Goal: Task Accomplishment & Management: Use online tool/utility

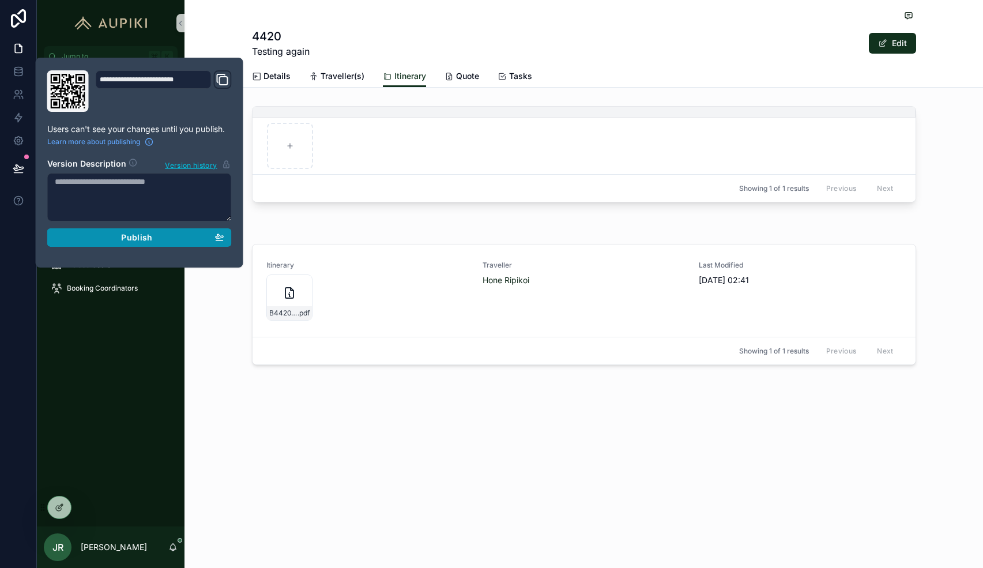
click at [153, 234] on div "Publish" at bounding box center [139, 237] width 169 height 10
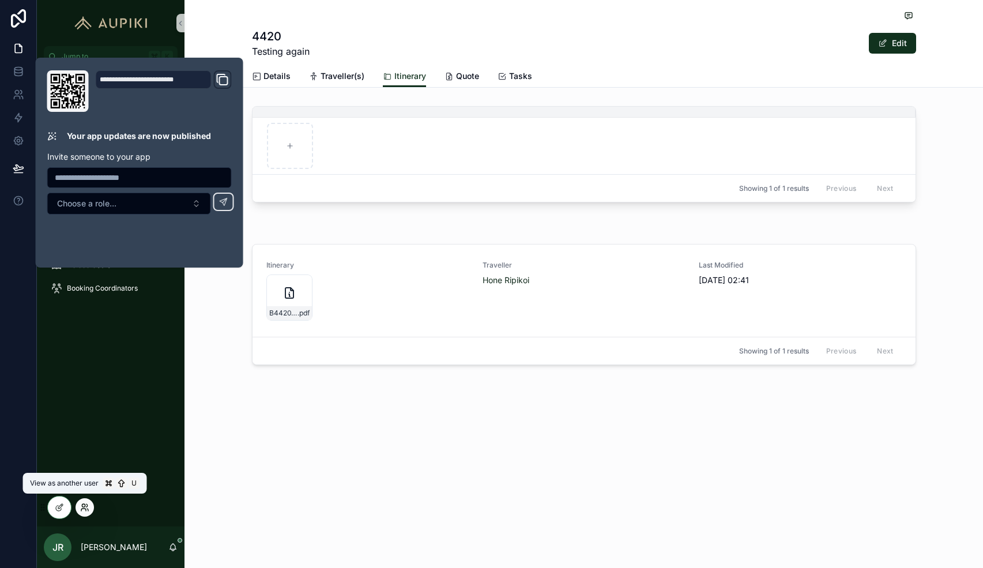
click at [84, 507] on icon at bounding box center [84, 507] width 9 height 9
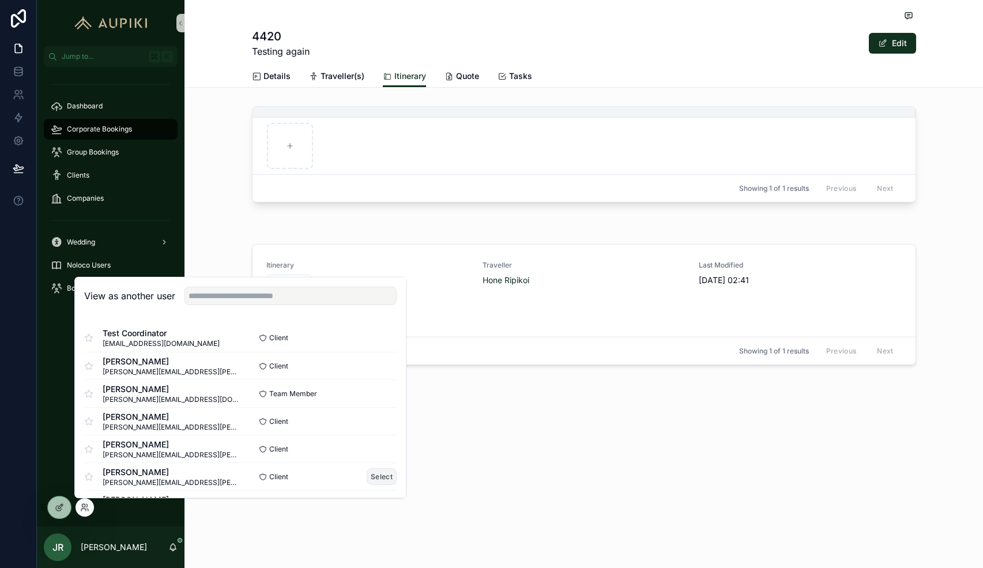
click at [384, 470] on button "Select" at bounding box center [382, 476] width 30 height 17
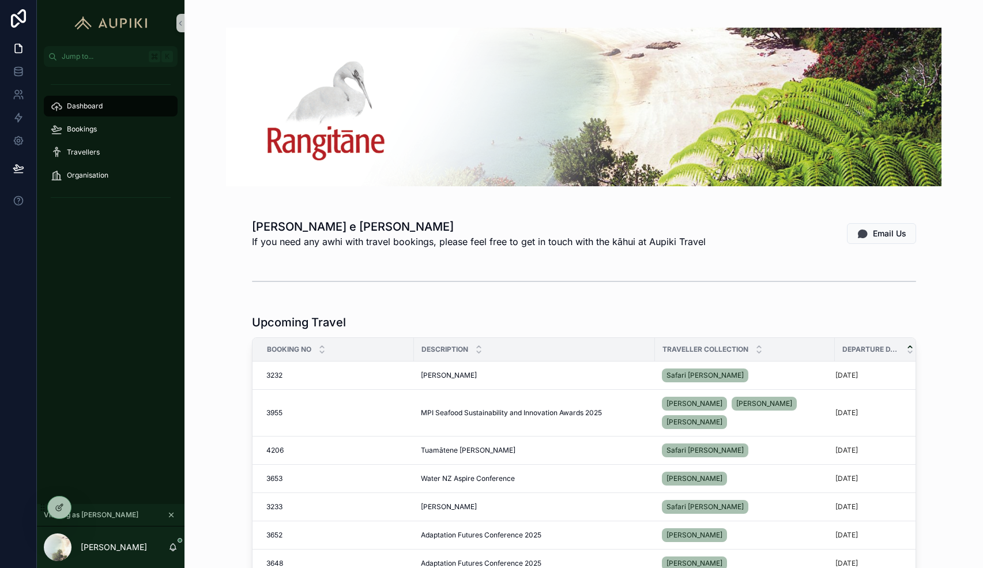
click at [394, 214] on div "[PERSON_NAME] e [PERSON_NAME] If you need any awhi with travel bookings, please…" at bounding box center [584, 233] width 780 height 39
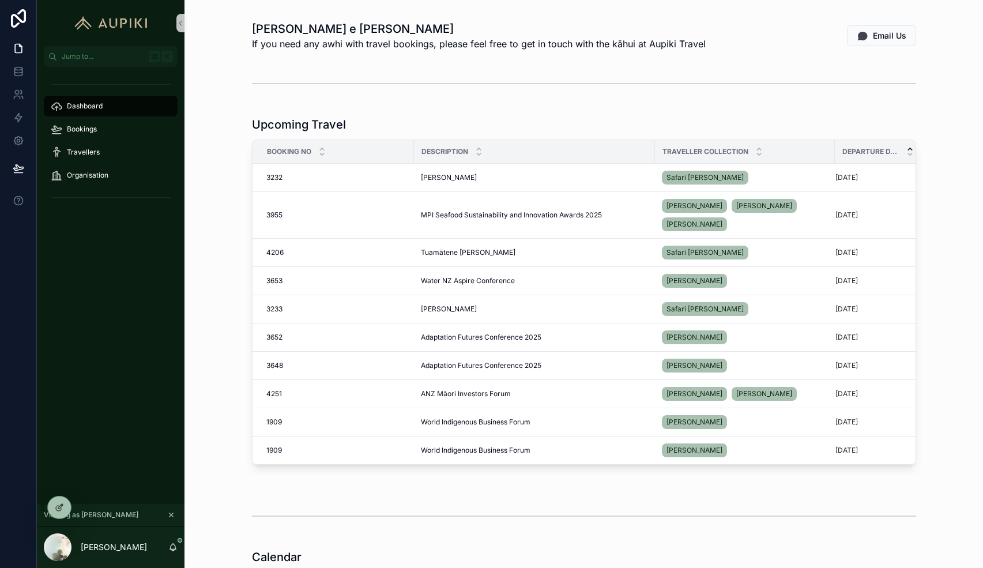
scroll to position [200, 0]
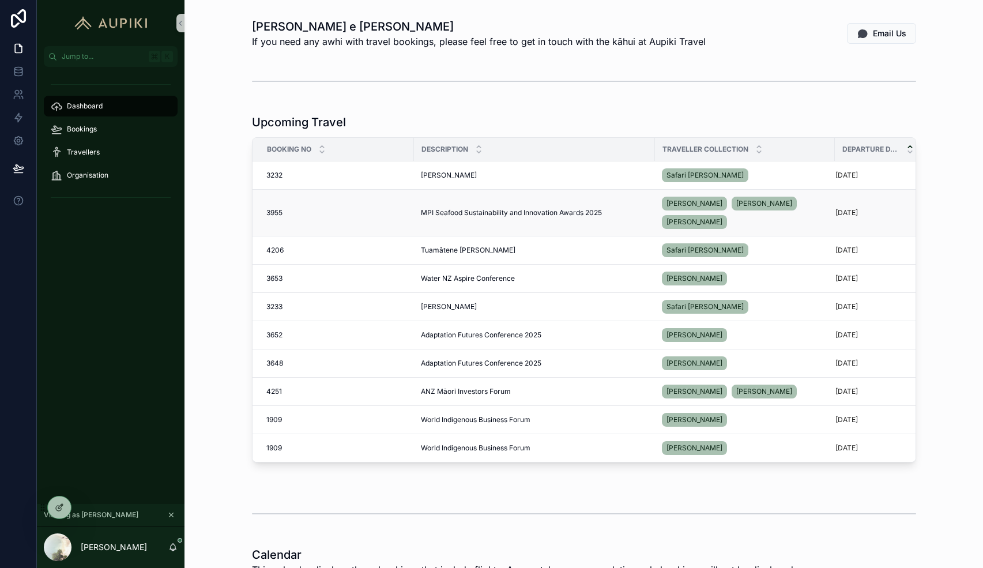
click at [507, 213] on span "MPI Seafood Sustainability and Innovation Awards 2025" at bounding box center [511, 212] width 181 height 9
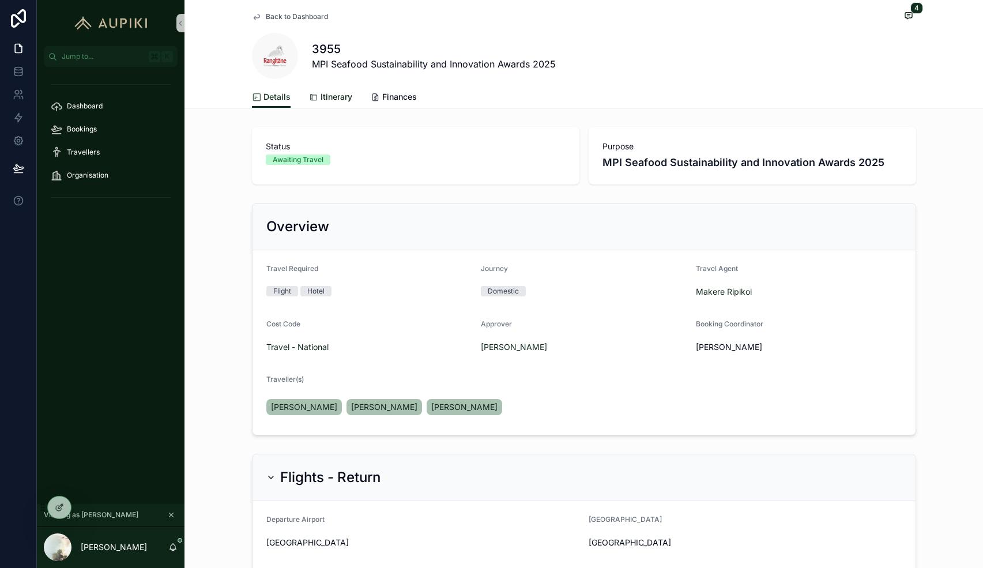
click at [340, 101] on span "Itinerary" at bounding box center [336, 97] width 32 height 12
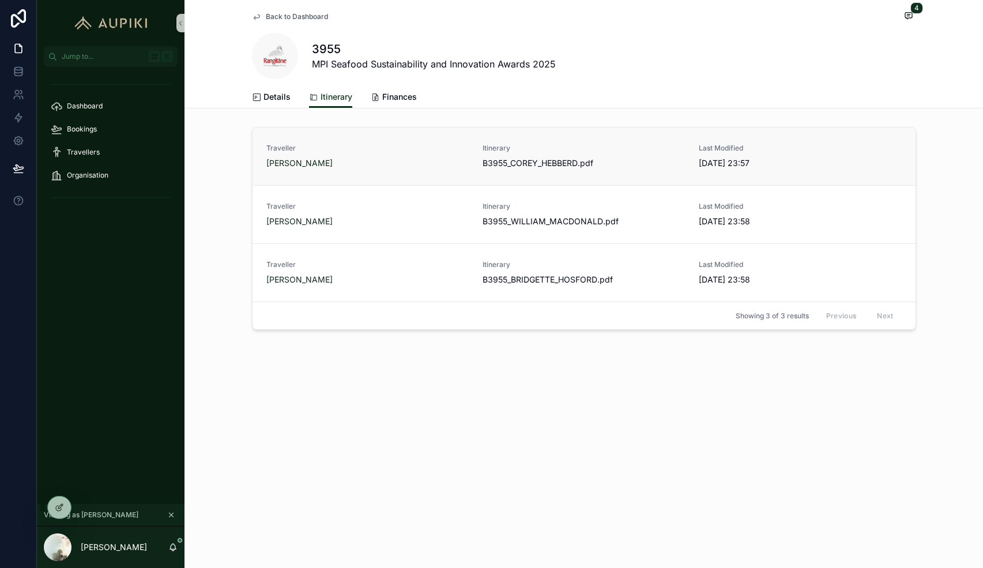
click at [405, 167] on div "[PERSON_NAME]" at bounding box center [367, 163] width 202 height 12
click at [62, 508] on icon at bounding box center [59, 507] width 9 height 9
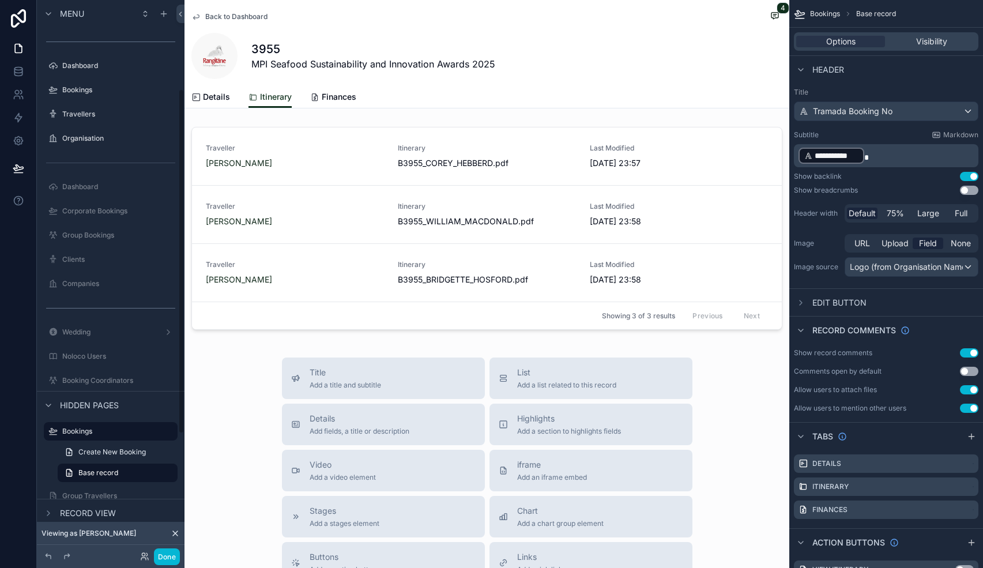
scroll to position [142, 0]
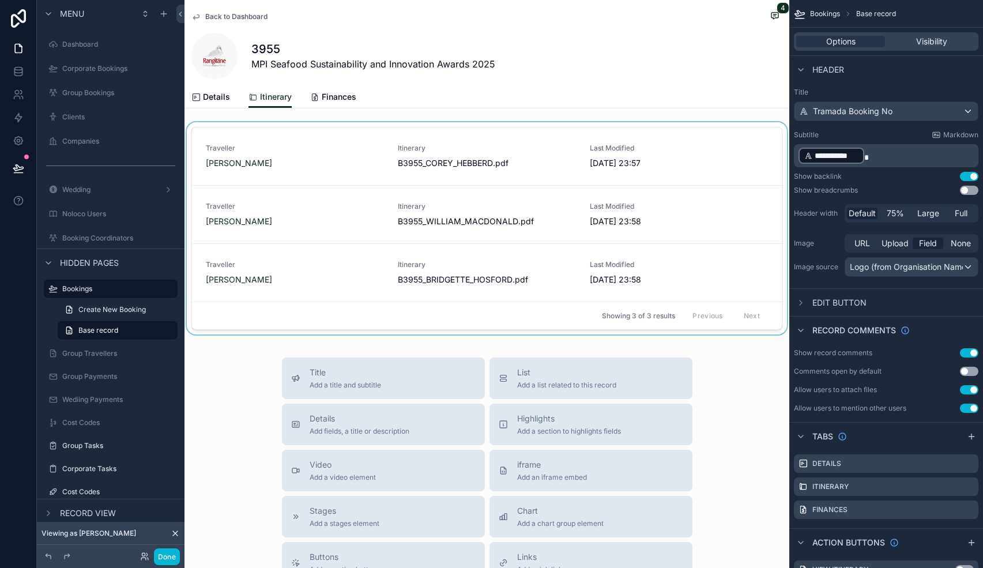
click at [526, 129] on div "scrollable content" at bounding box center [486, 230] width 605 height 217
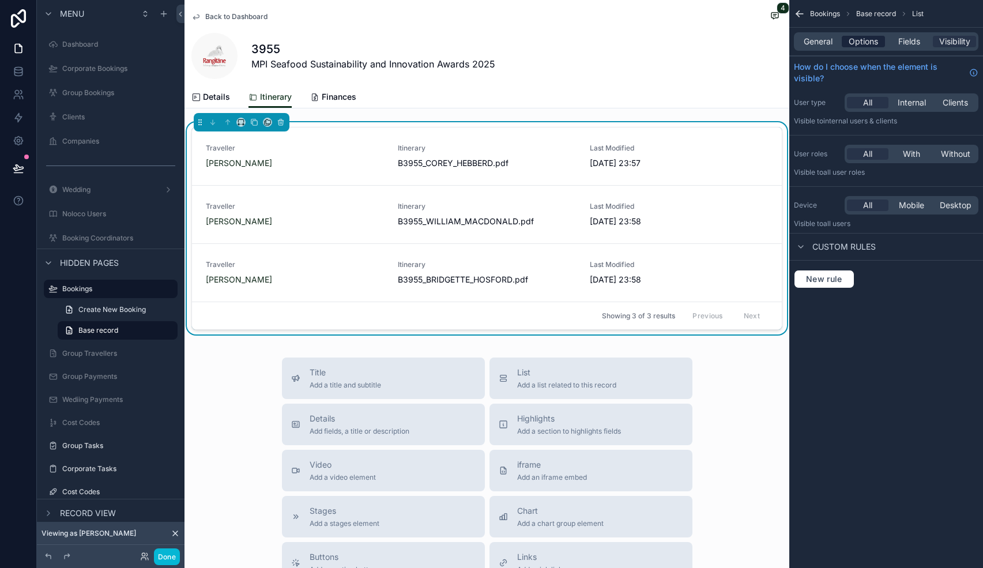
click at [866, 43] on span "Options" at bounding box center [862, 42] width 29 height 12
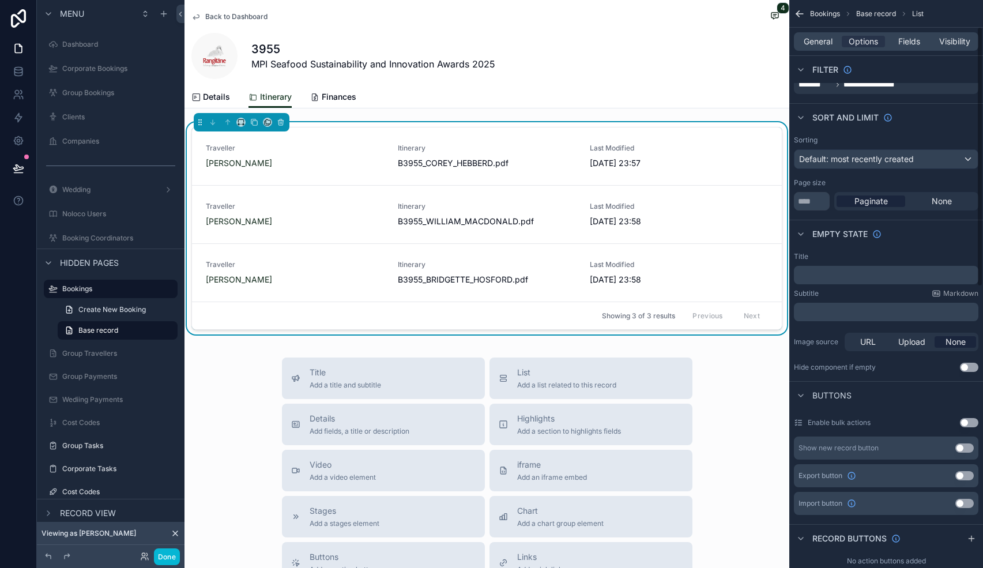
scroll to position [62, 0]
click at [826, 38] on span "General" at bounding box center [818, 42] width 29 height 12
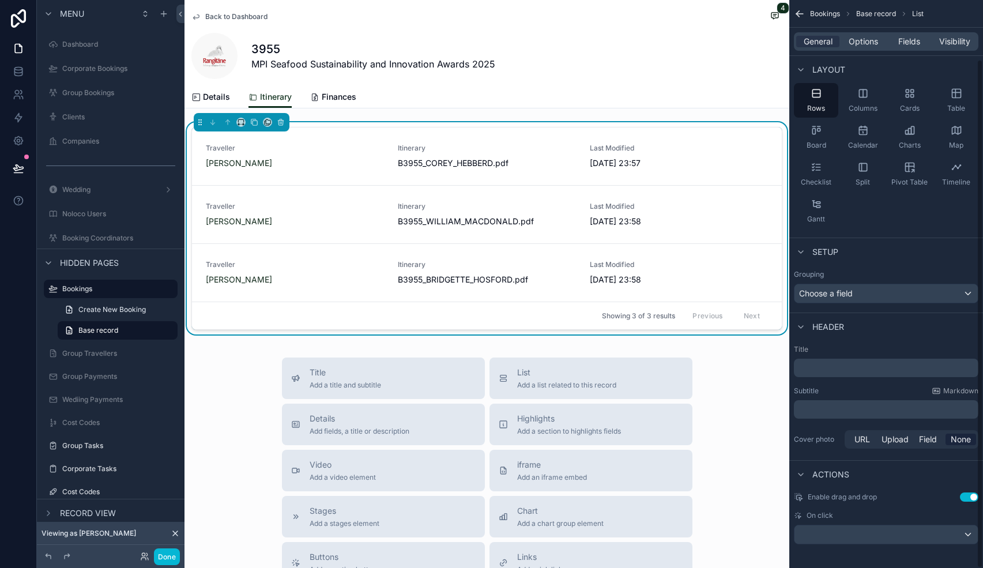
scroll to position [66, 0]
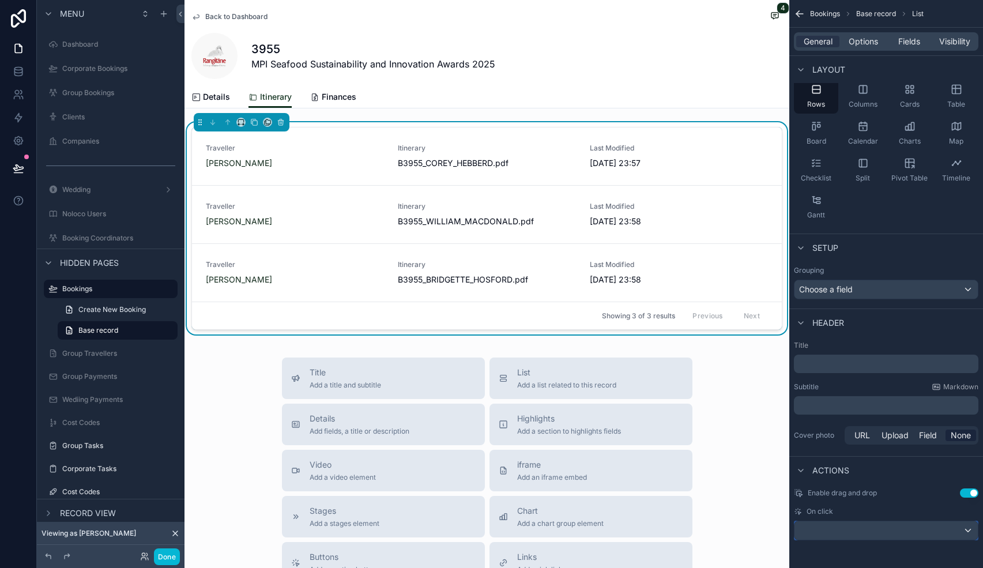
click at [895, 529] on div "scrollable content" at bounding box center [885, 530] width 183 height 18
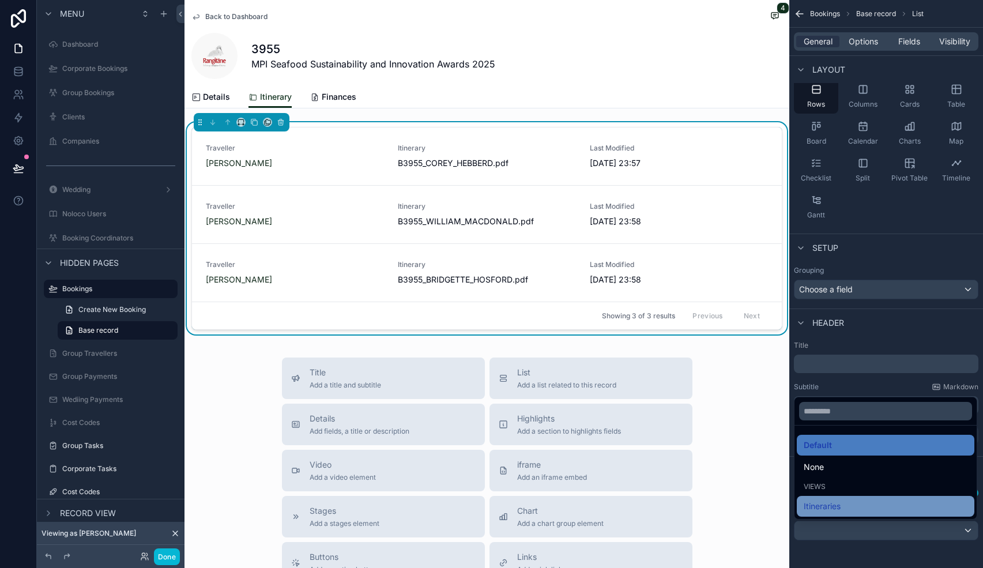
click at [858, 507] on div "Itineraries" at bounding box center [886, 506] width 164 height 14
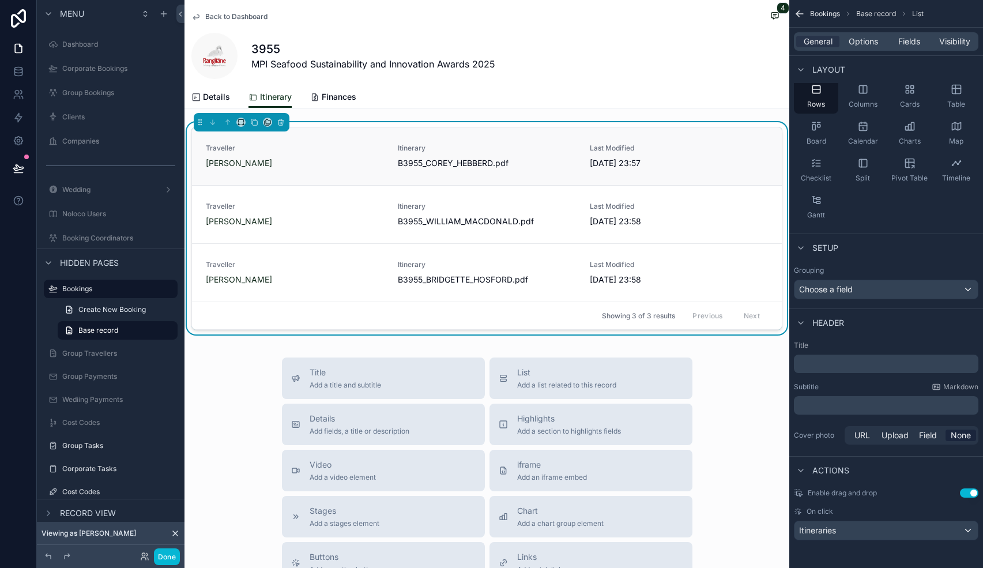
click at [365, 152] on span "Traveller" at bounding box center [295, 148] width 178 height 9
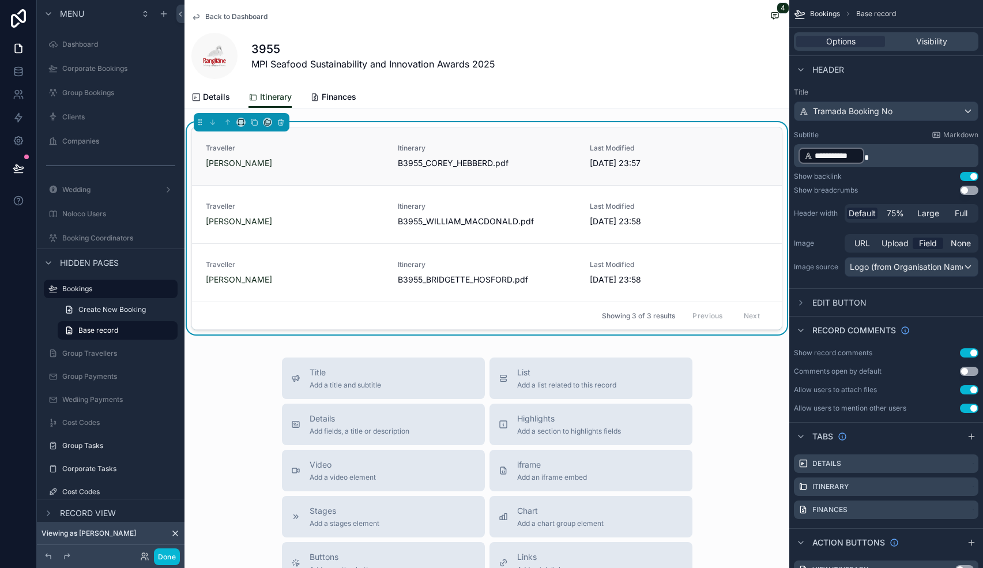
click at [677, 132] on link "Traveller [PERSON_NAME] Itinerary B3955_COREY_HEBBERD .pdf Last Modified [DATE]…" at bounding box center [487, 156] width 590 height 58
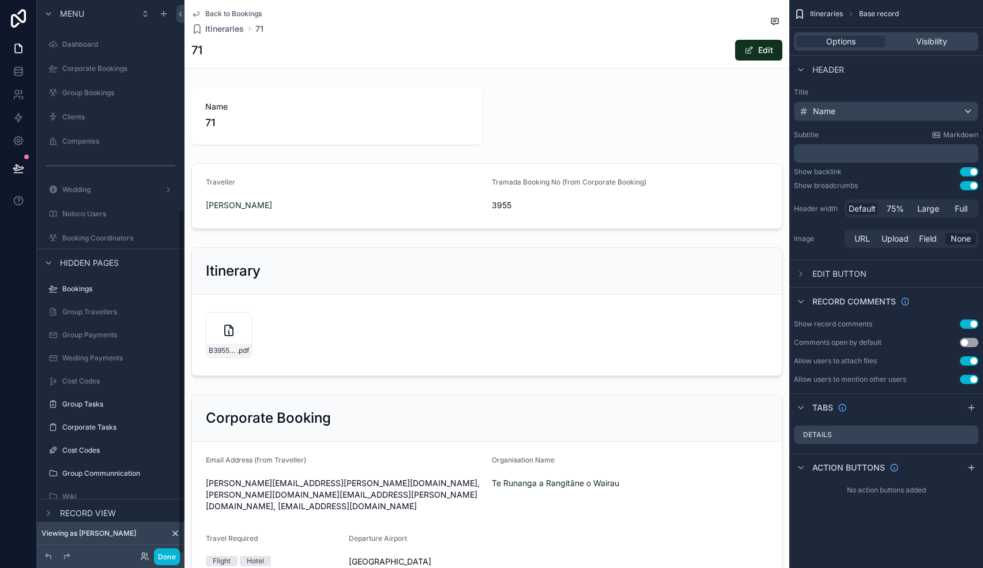
scroll to position [335, 0]
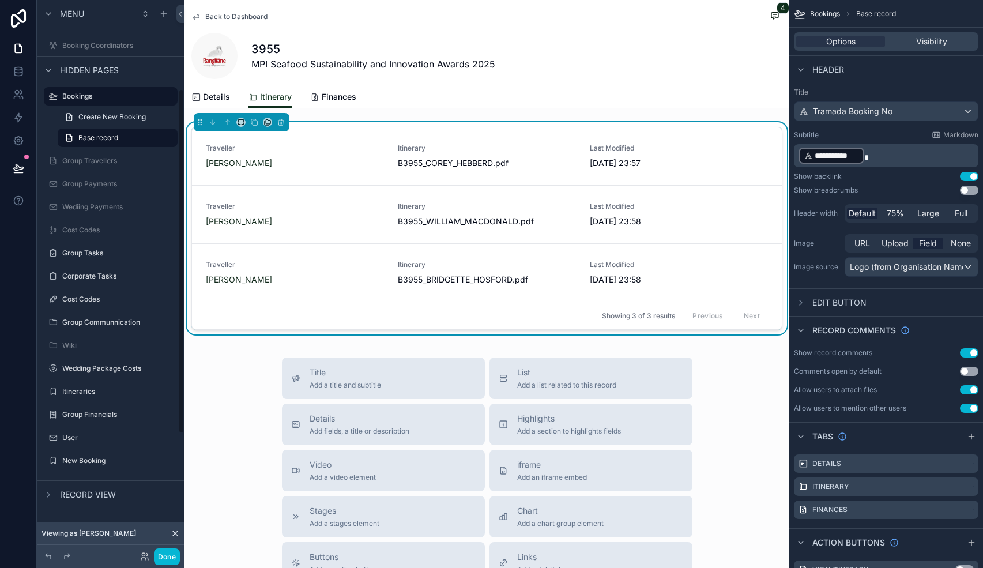
scroll to position [142, 0]
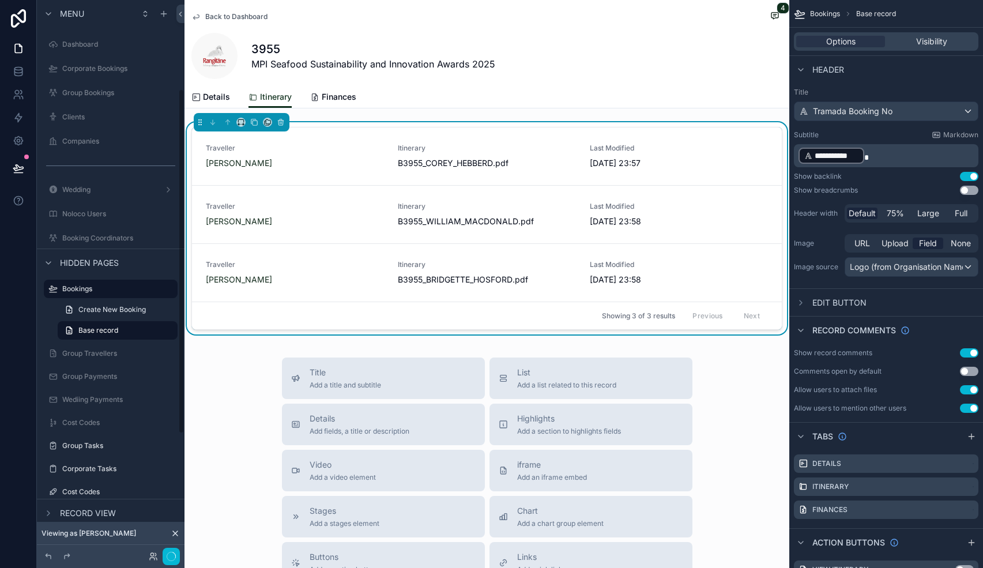
click at [563, 81] on div "Back to Dashboard 4 3955 MPI Seafood Sustainability and Innovation Awards 2025" at bounding box center [486, 43] width 591 height 86
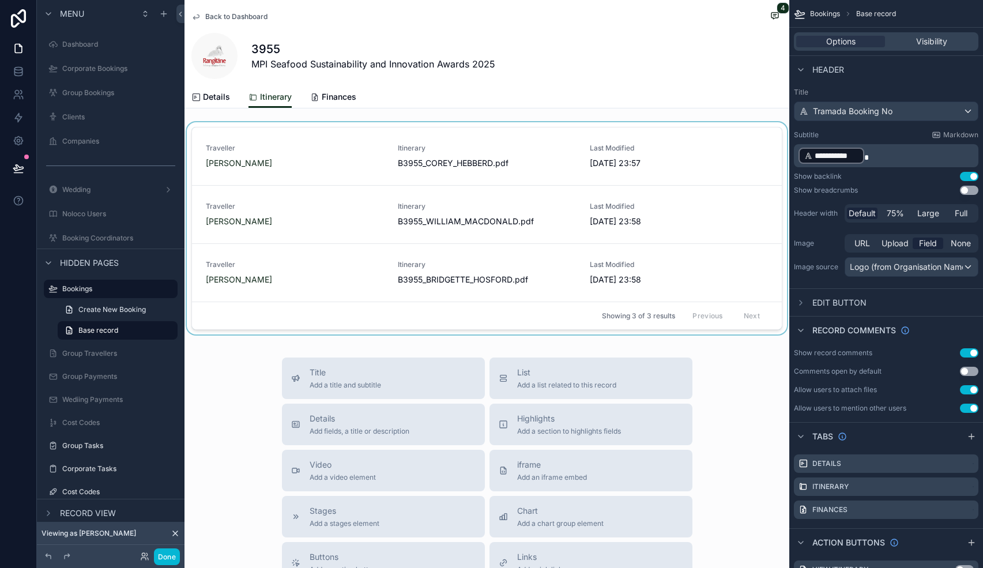
click at [356, 307] on div "Showing 3 of 3 results Previous Next" at bounding box center [487, 315] width 590 height 28
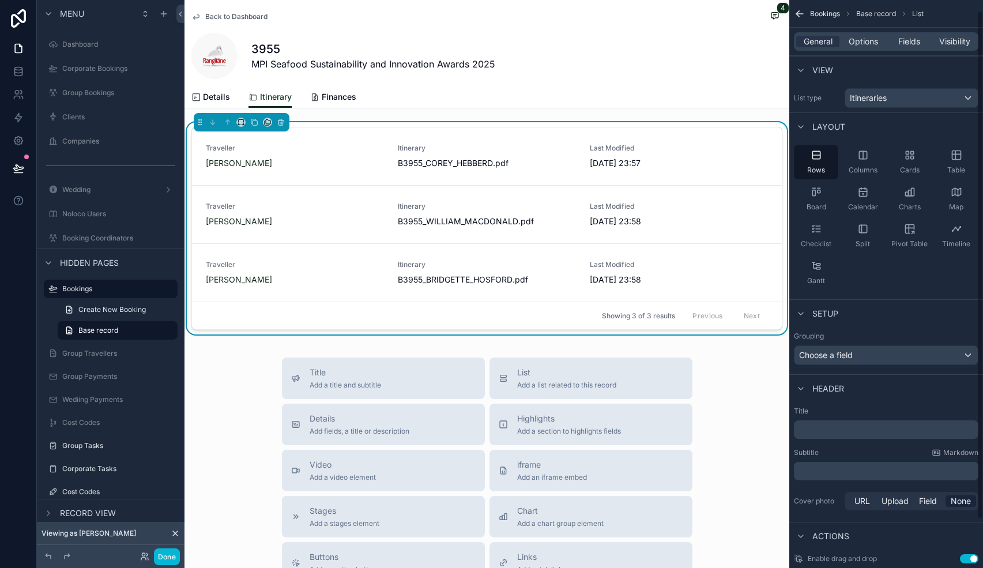
scroll to position [66, 0]
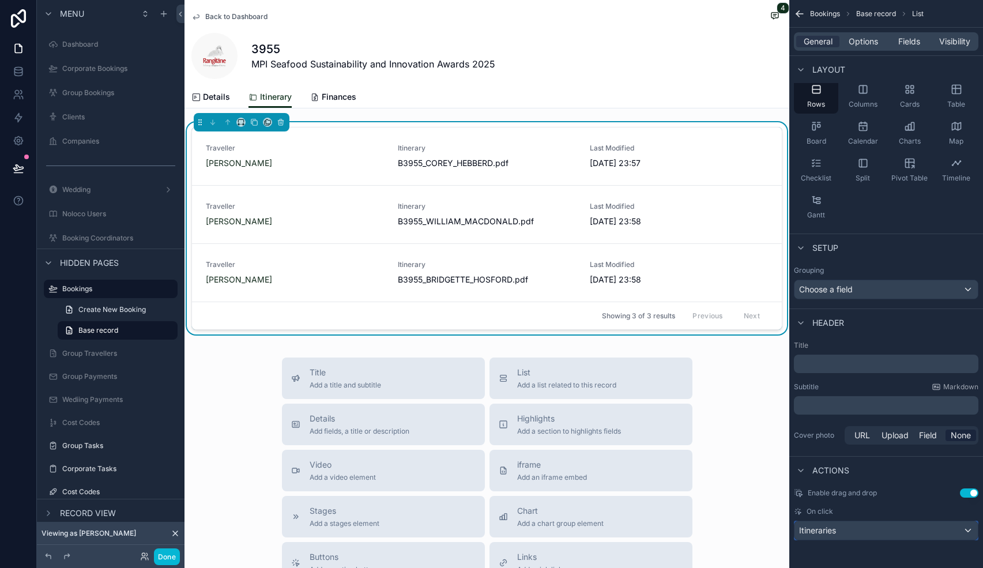
click at [887, 533] on div "Itineraries" at bounding box center [885, 530] width 183 height 18
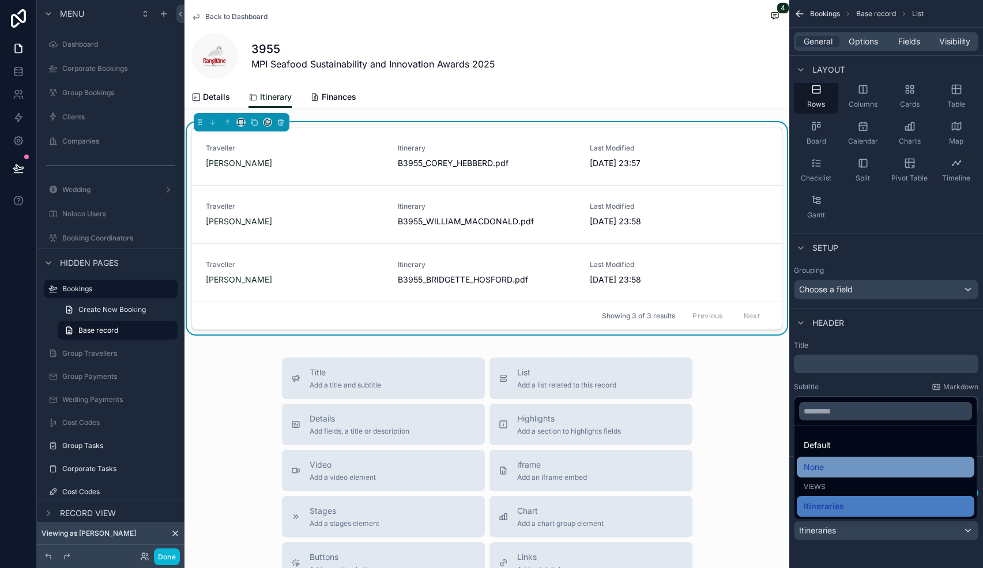
click at [855, 470] on div "None" at bounding box center [886, 467] width 164 height 14
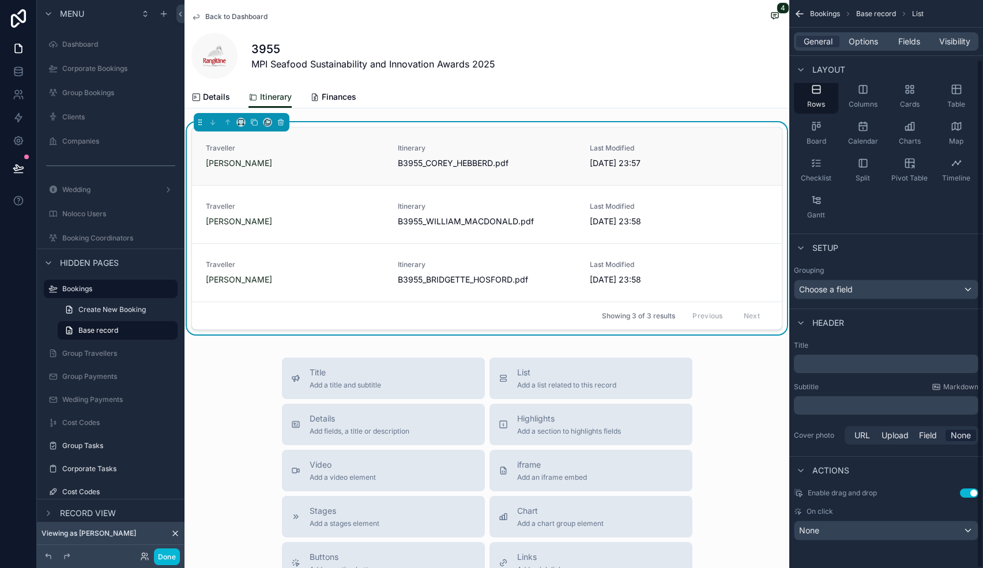
click at [612, 164] on span "[DATE] 23:57" at bounding box center [655, 163] width 130 height 12
click at [644, 156] on div "Last Modified [DATE] 23:57" at bounding box center [655, 156] width 130 height 25
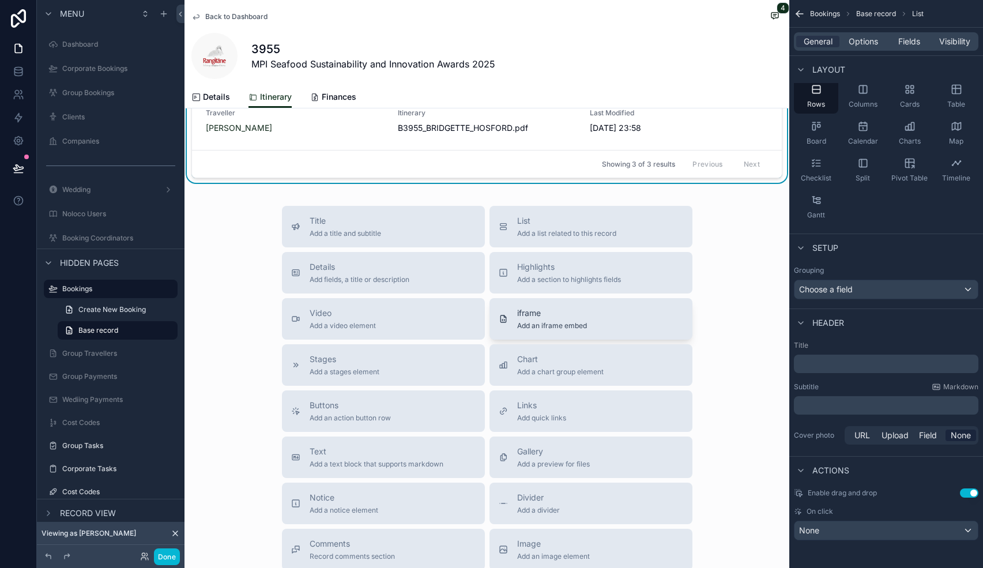
scroll to position [152, 0]
click at [621, 454] on div "Gallery Add a preview for files" at bounding box center [591, 456] width 184 height 23
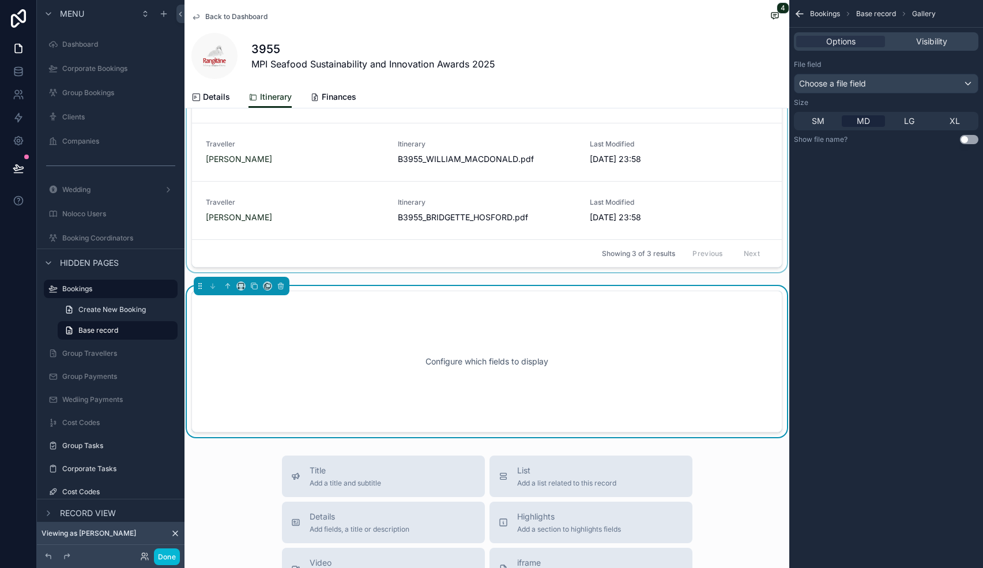
scroll to position [51, 0]
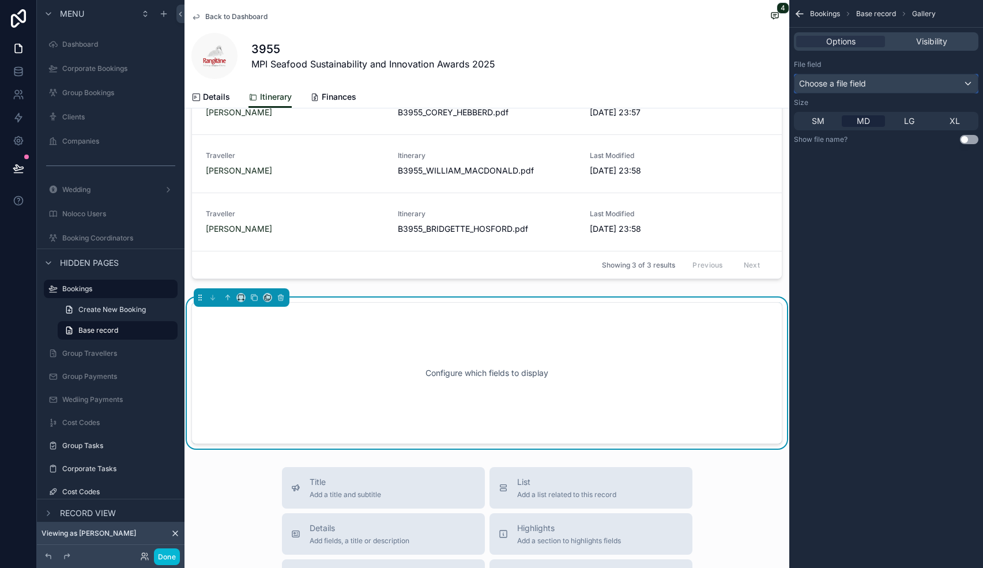
click at [848, 84] on span "Choose a file field" at bounding box center [832, 83] width 67 height 10
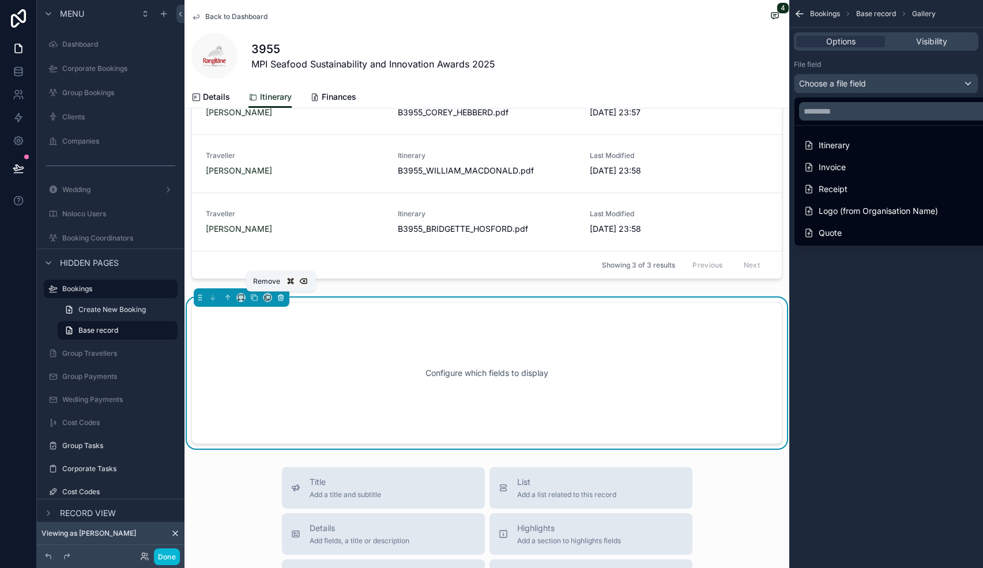
click at [281, 297] on icon "scrollable content" at bounding box center [281, 297] width 8 height 8
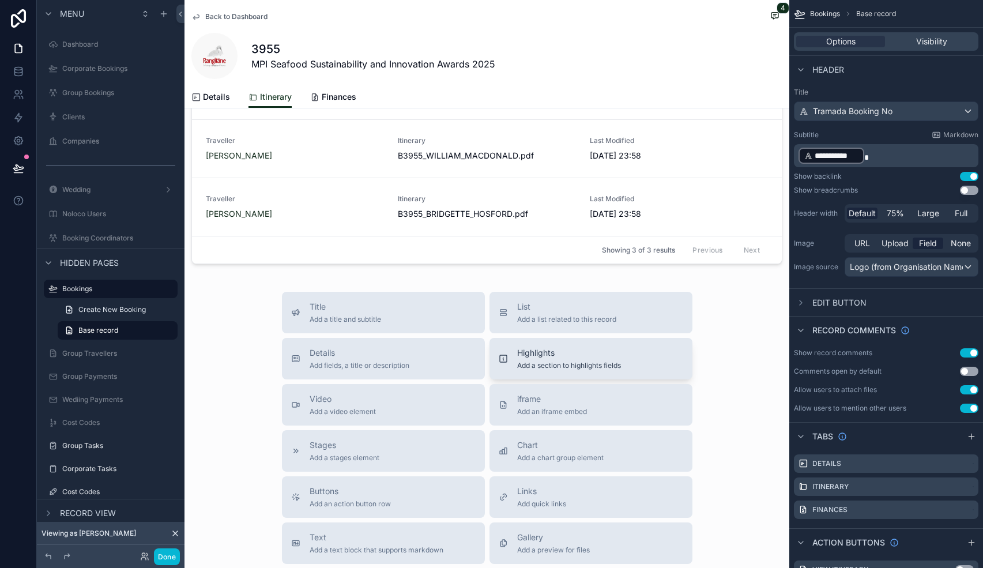
scroll to position [0, 0]
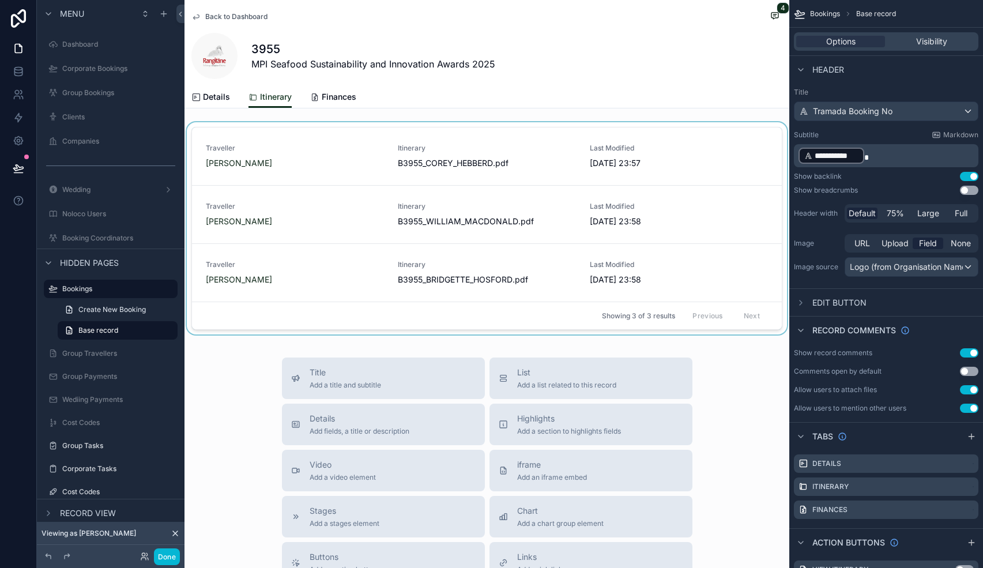
click at [520, 171] on div "scrollable content" at bounding box center [486, 230] width 605 height 217
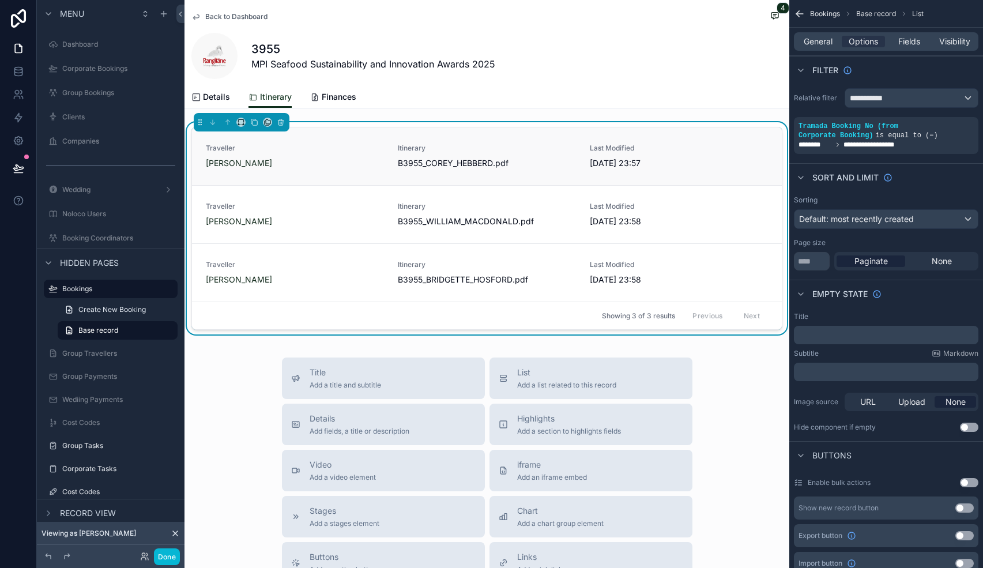
click at [535, 152] on span "Itinerary" at bounding box center [487, 148] width 178 height 9
click at [224, 103] on link "Details" at bounding box center [210, 97] width 39 height 23
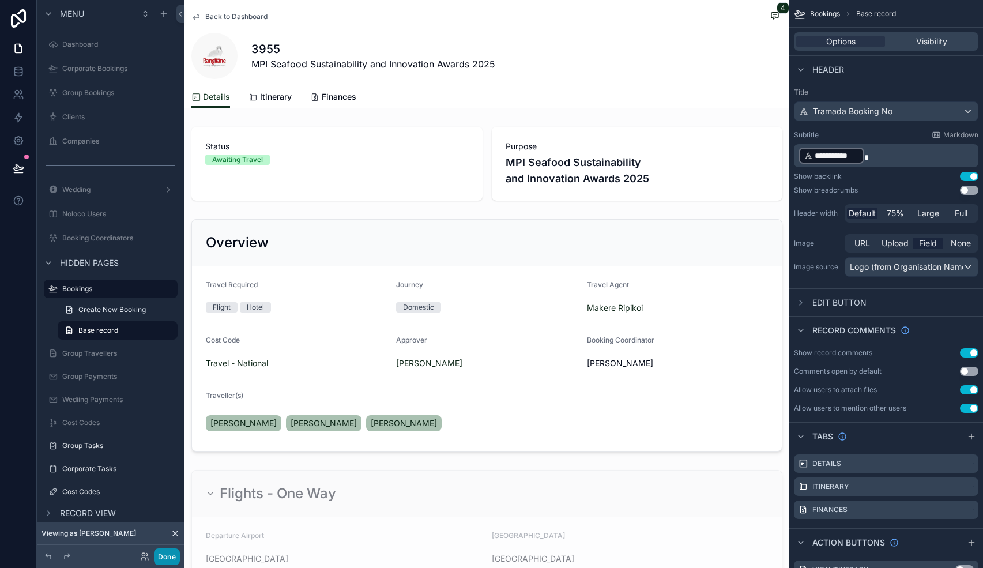
click at [161, 557] on button "Done" at bounding box center [167, 556] width 26 height 17
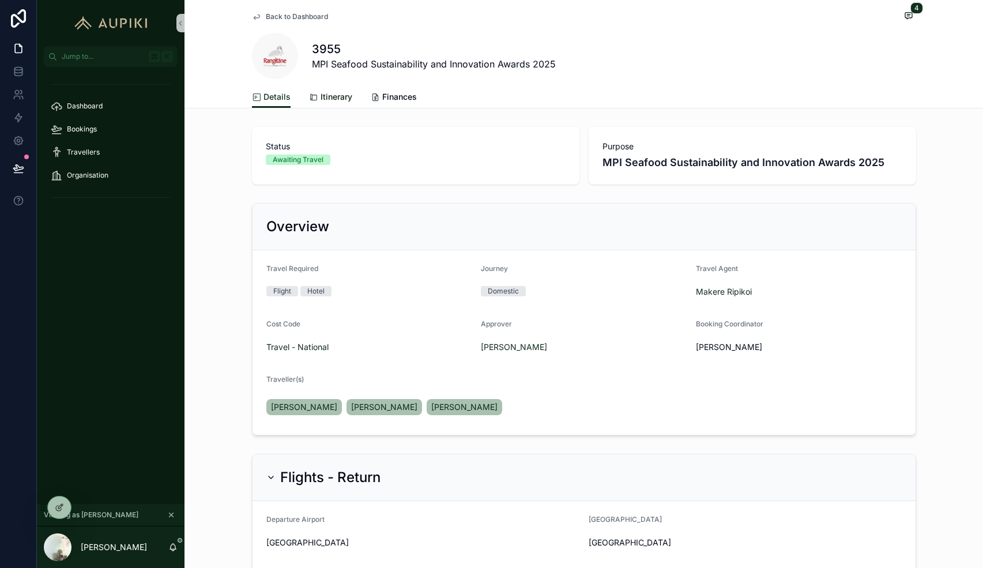
click at [329, 97] on span "Itinerary" at bounding box center [336, 97] width 32 height 12
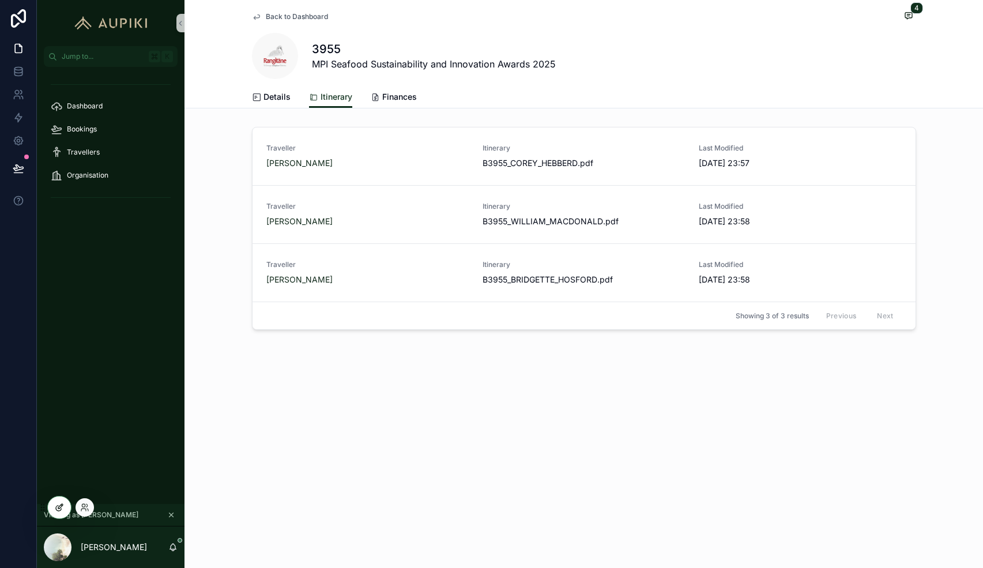
click at [58, 510] on icon at bounding box center [59, 507] width 9 height 9
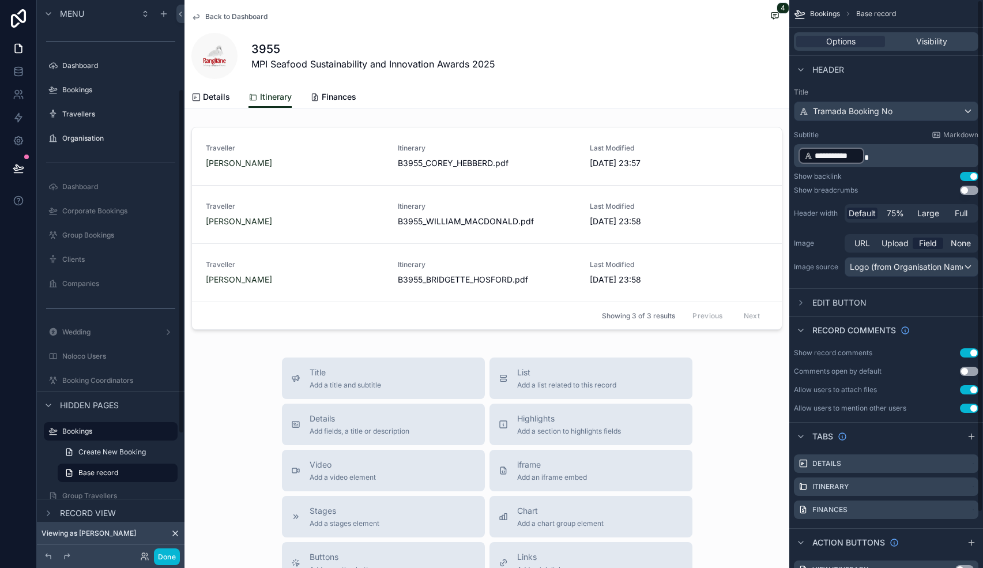
scroll to position [142, 0]
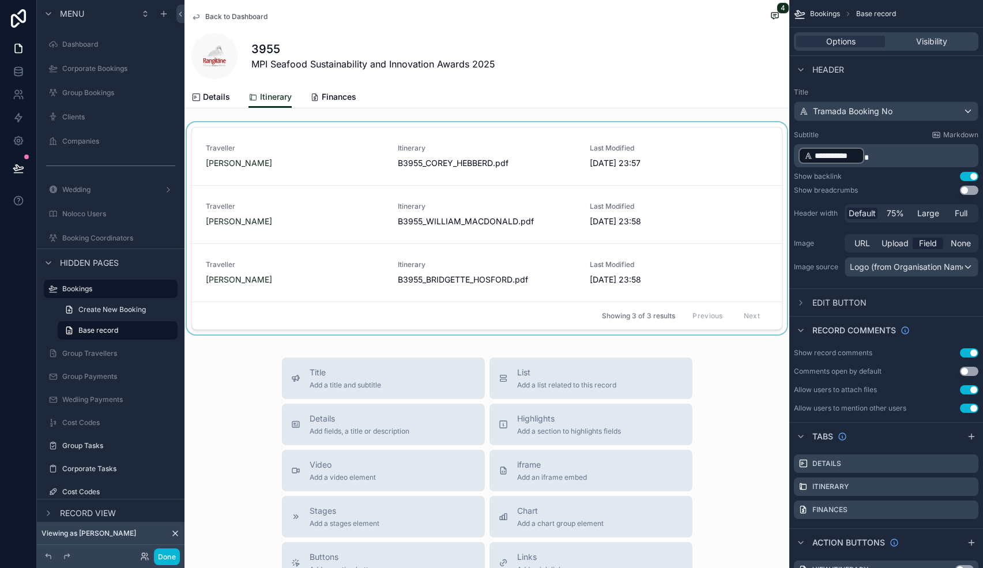
click at [638, 168] on div "scrollable content" at bounding box center [486, 230] width 605 height 217
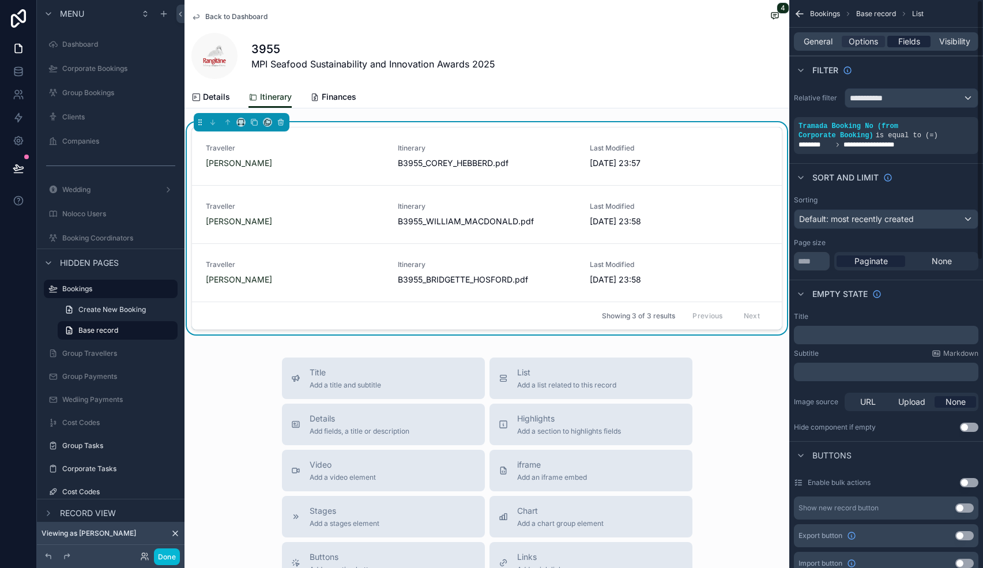
click at [911, 42] on span "Fields" at bounding box center [909, 42] width 22 height 12
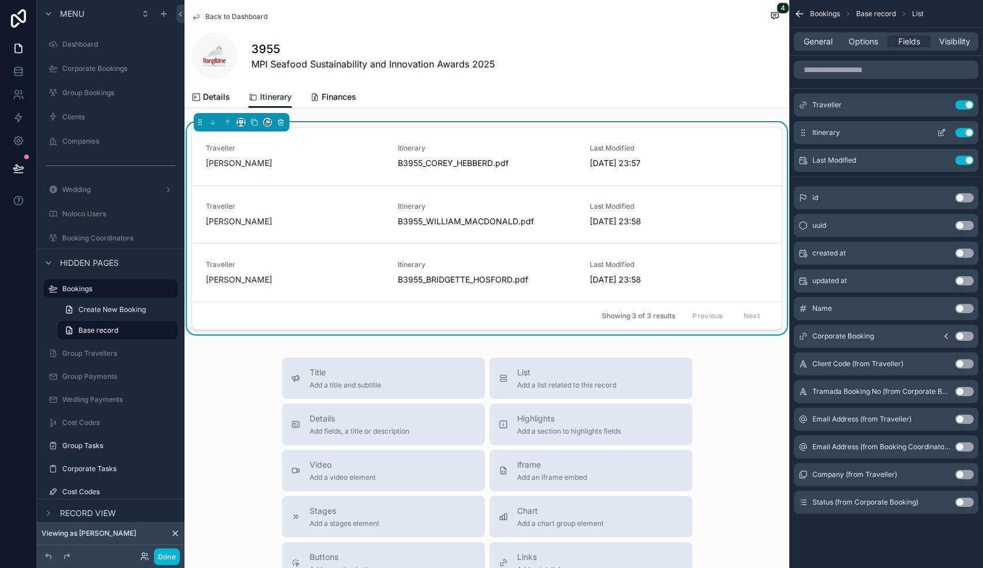
click at [943, 136] on icon "scrollable content" at bounding box center [941, 132] width 9 height 9
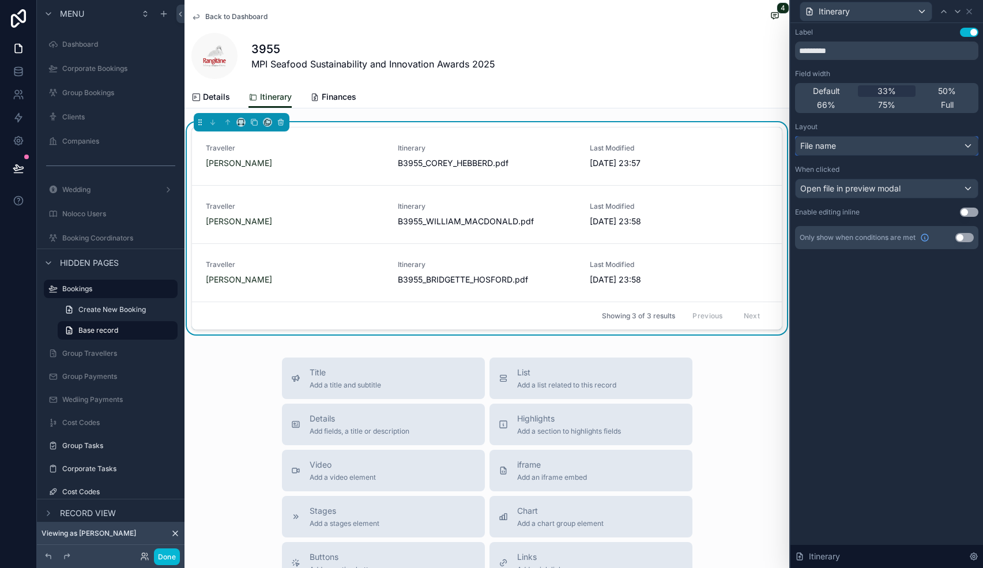
click at [881, 149] on div "File name" at bounding box center [886, 146] width 182 height 18
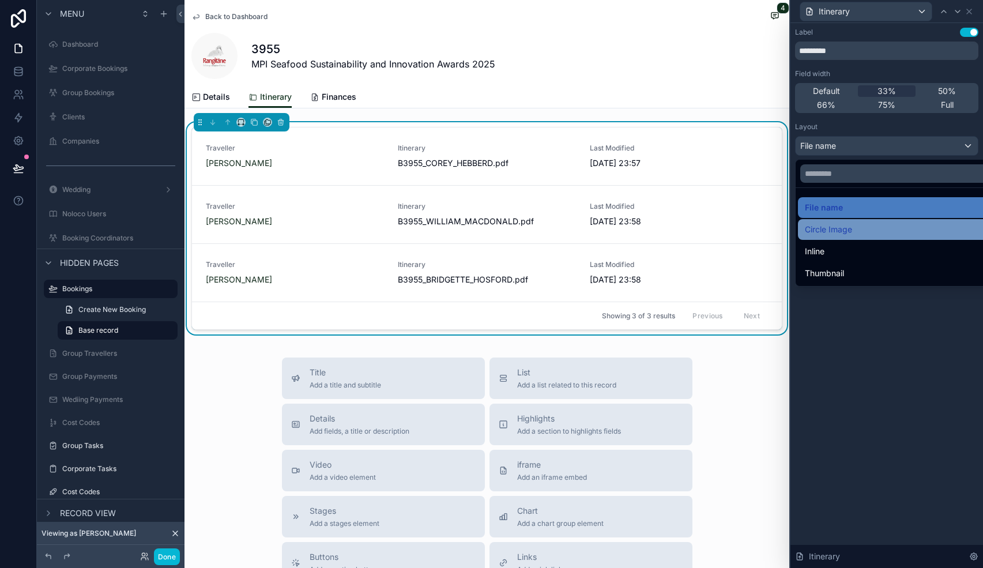
click at [858, 232] on div "Circle Image" at bounding box center [900, 229] width 190 height 14
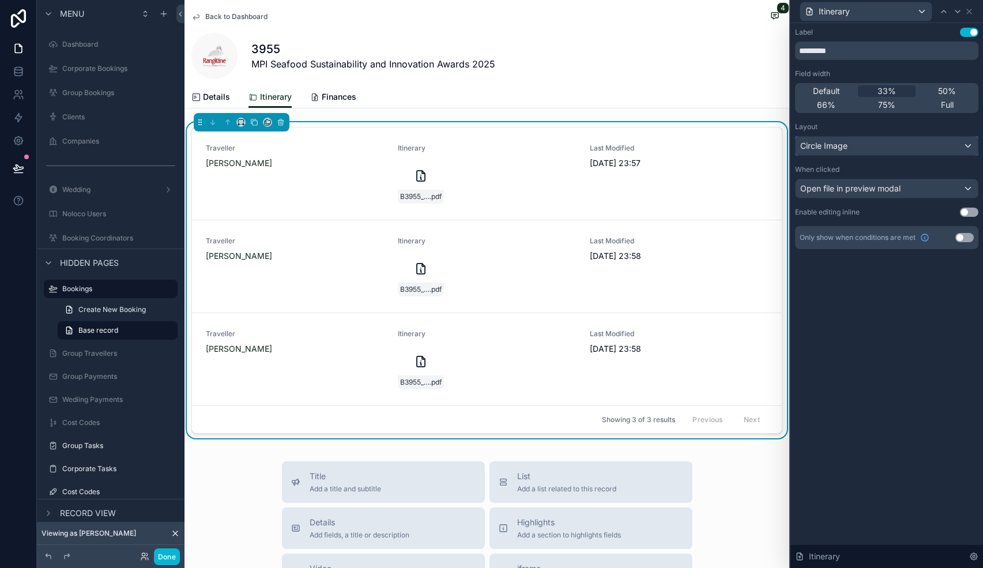
click at [872, 147] on div "Circle Image" at bounding box center [886, 146] width 182 height 18
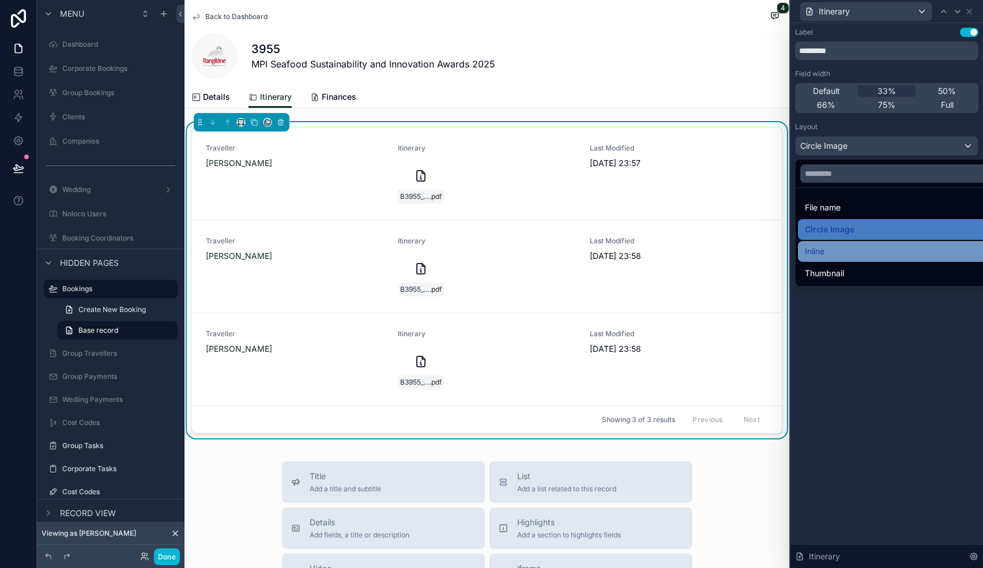
click at [848, 245] on div "Inline" at bounding box center [900, 251] width 190 height 14
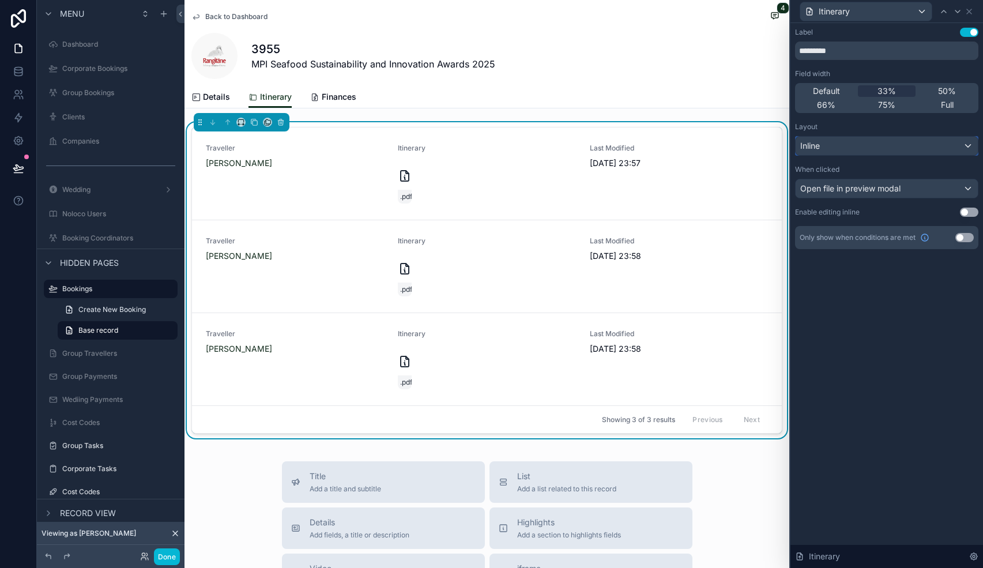
click at [852, 146] on div "Inline" at bounding box center [886, 146] width 182 height 18
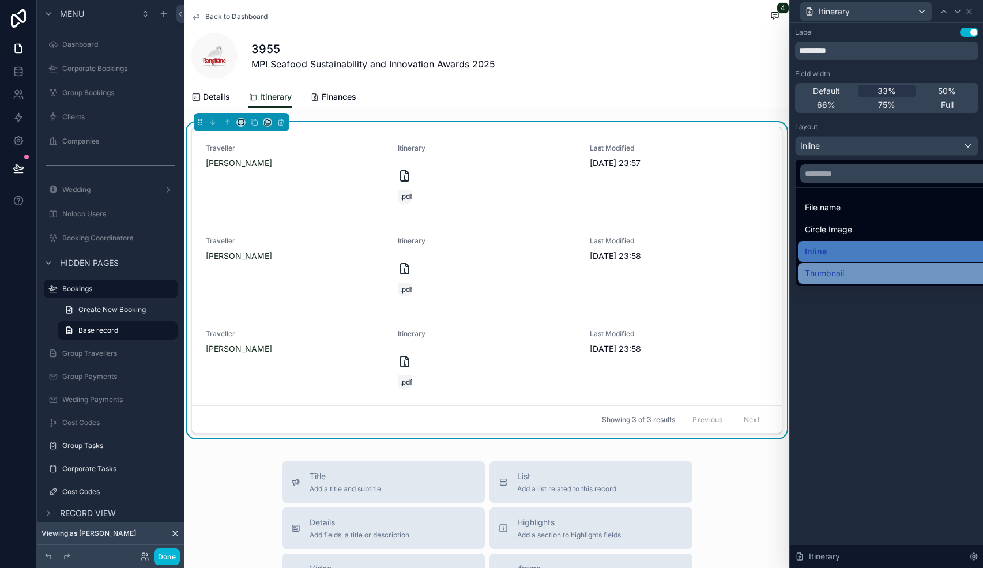
click at [840, 271] on span "Thumbnail" at bounding box center [824, 273] width 39 height 14
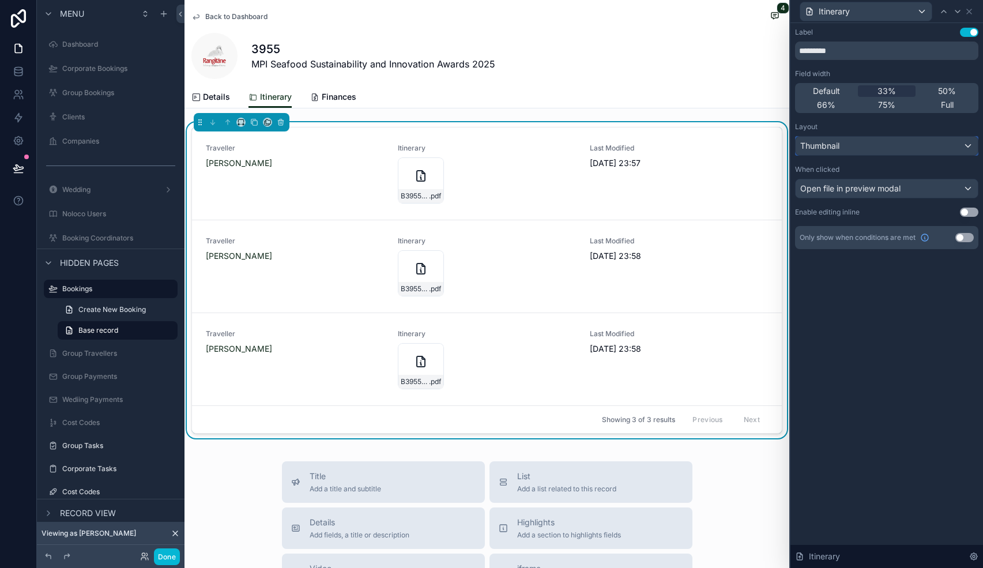
click at [857, 152] on div "Thumbnail" at bounding box center [886, 146] width 182 height 18
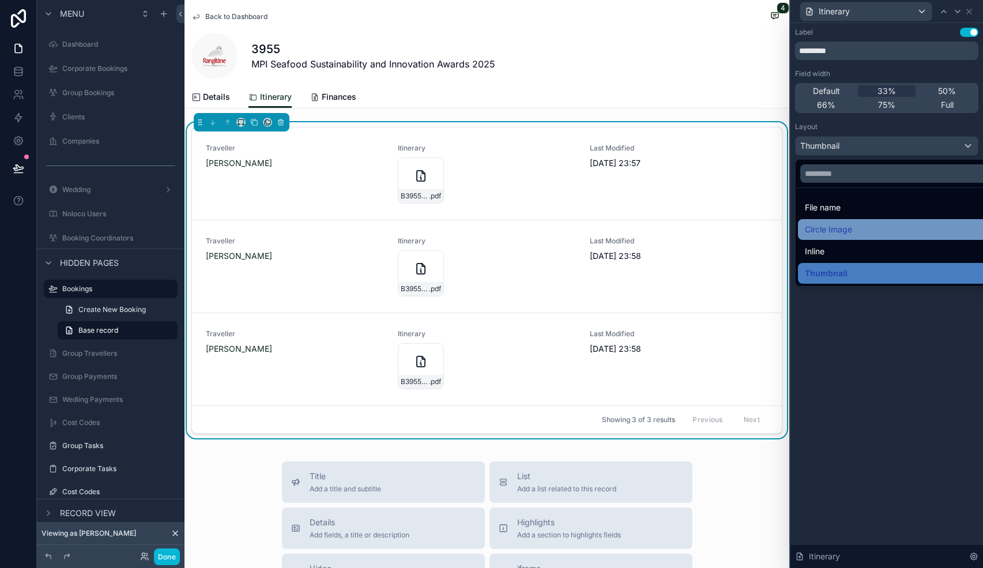
click at [838, 226] on span "Circle Image" at bounding box center [828, 229] width 47 height 14
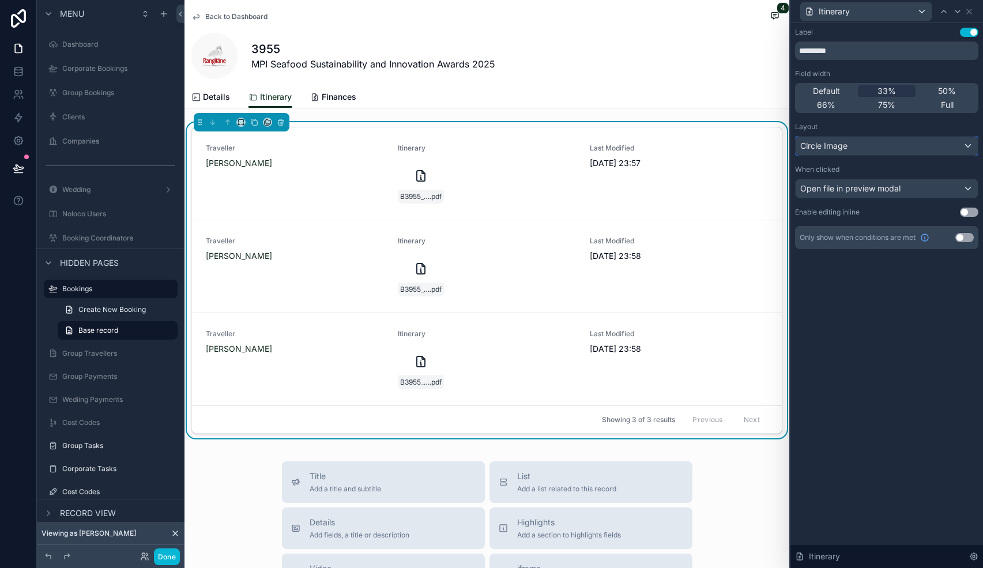
click at [844, 142] on span "Circle Image" at bounding box center [823, 146] width 47 height 12
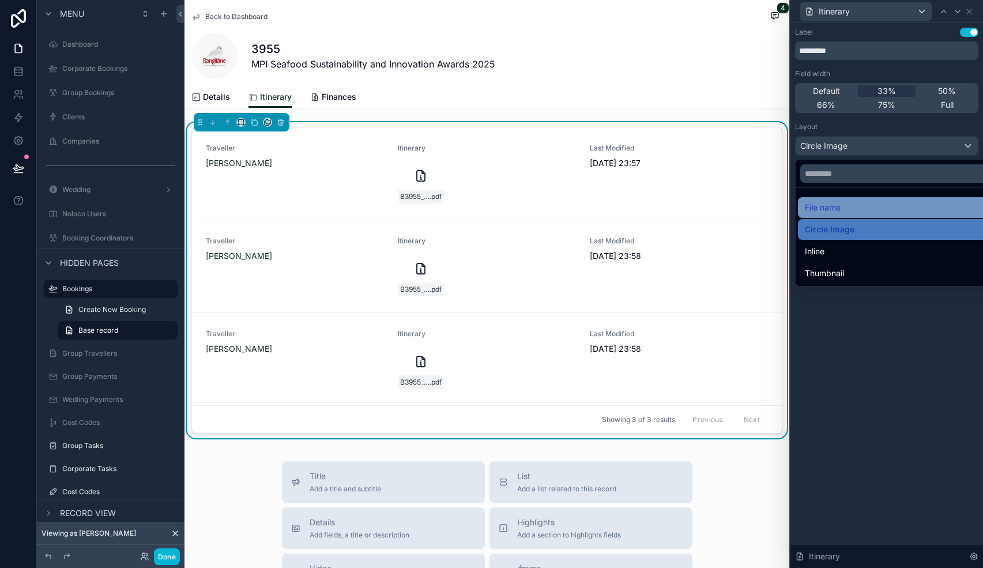
click at [840, 205] on span "File name" at bounding box center [823, 208] width 36 height 14
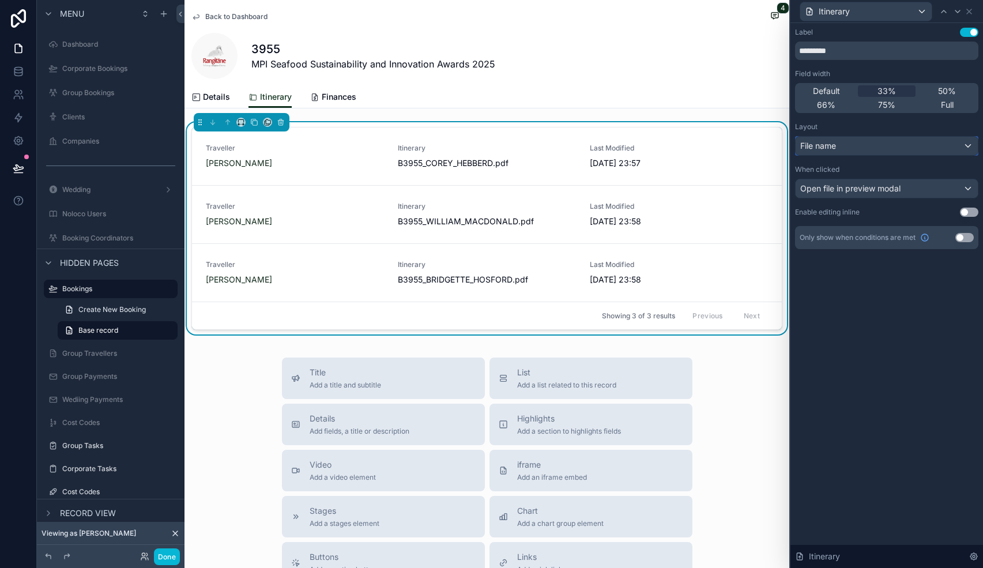
click at [857, 141] on div "File name" at bounding box center [886, 146] width 182 height 18
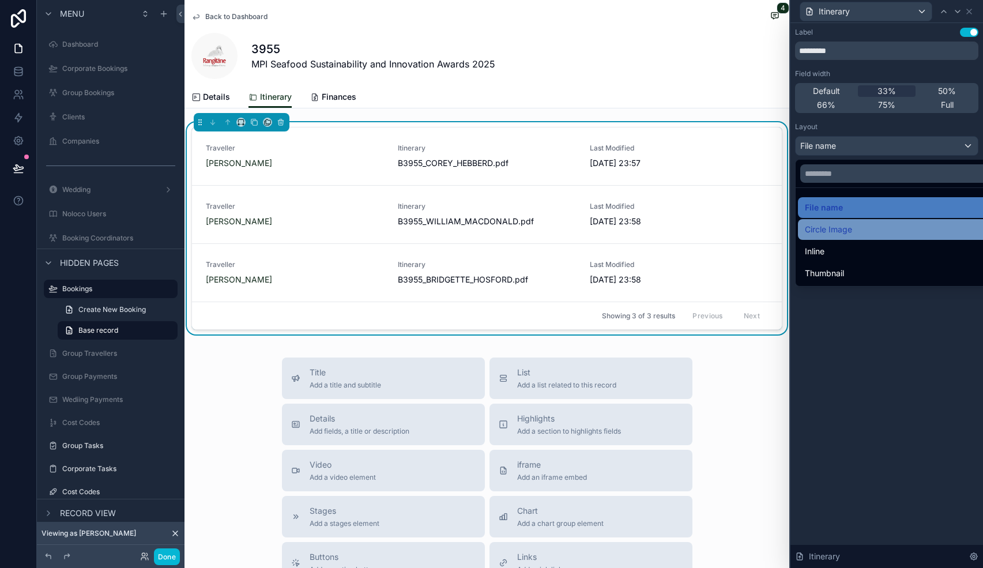
click at [848, 232] on span "Circle Image" at bounding box center [828, 229] width 47 height 14
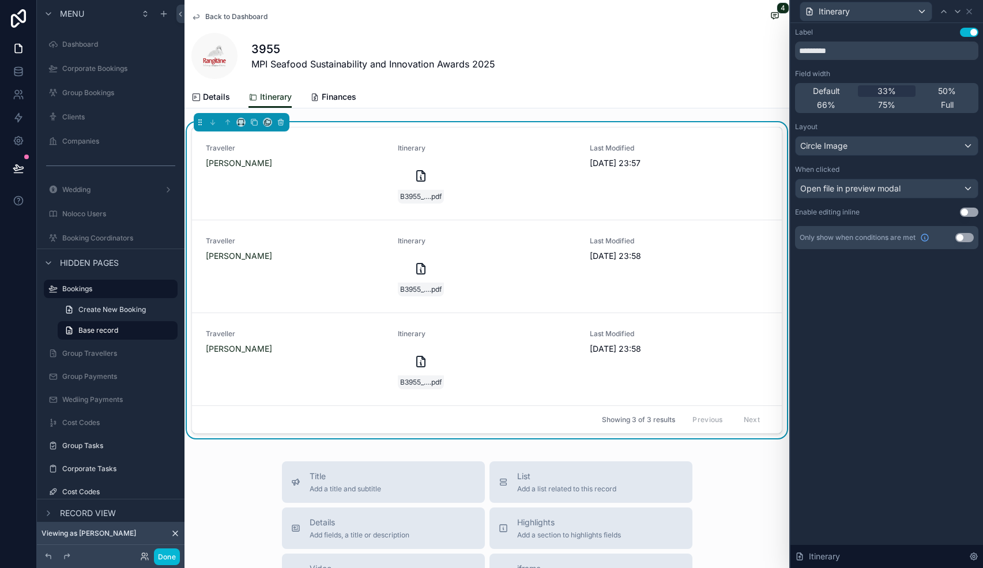
click at [836, 157] on div "Label Use setting ********* Field width Default 33% 50% 66% 75% Full Layout Cir…" at bounding box center [886, 138] width 183 height 221
click at [825, 152] on div "Circle Image" at bounding box center [886, 146] width 182 height 18
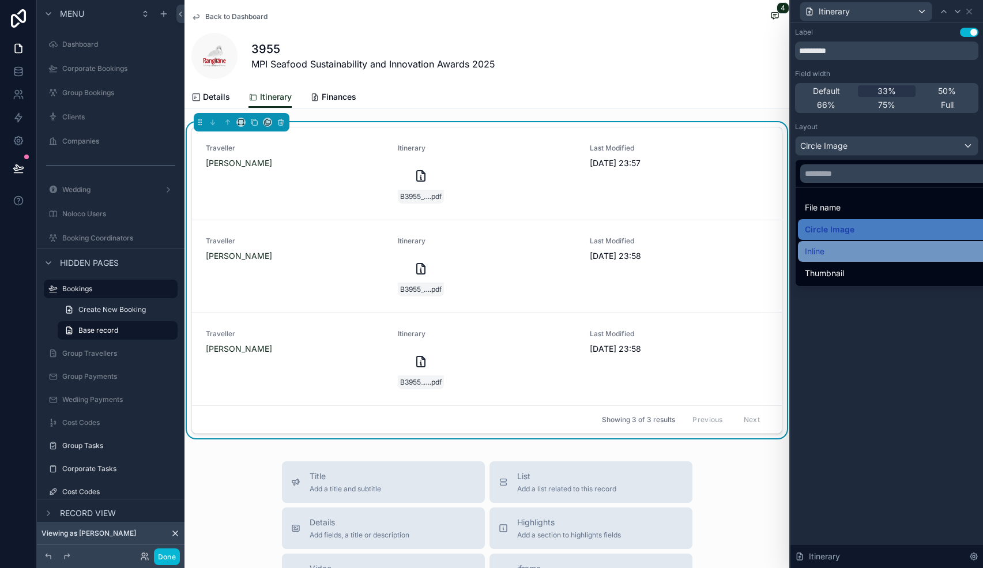
click at [829, 247] on div "Inline" at bounding box center [900, 251] width 190 height 14
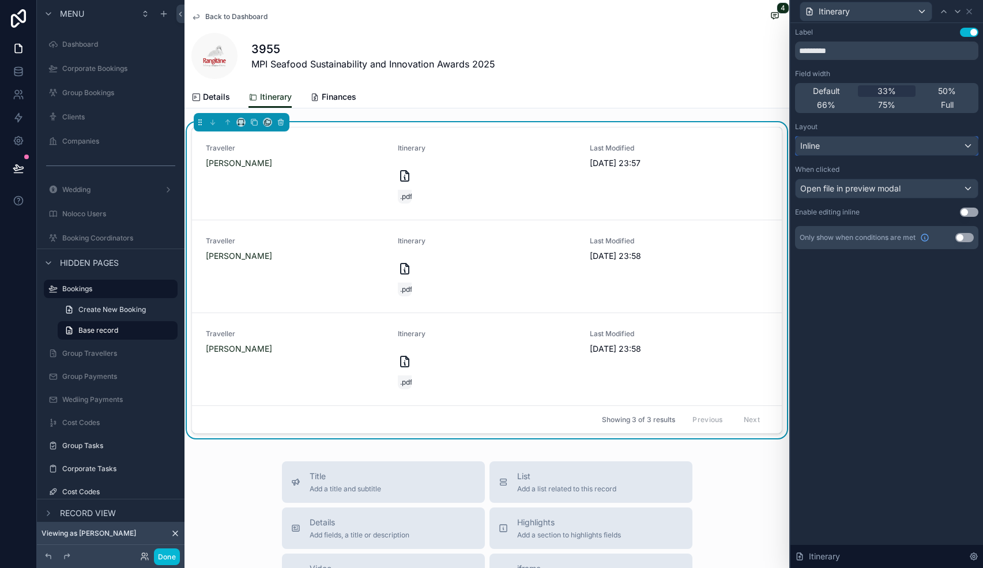
click at [835, 153] on div "Inline" at bounding box center [886, 146] width 182 height 18
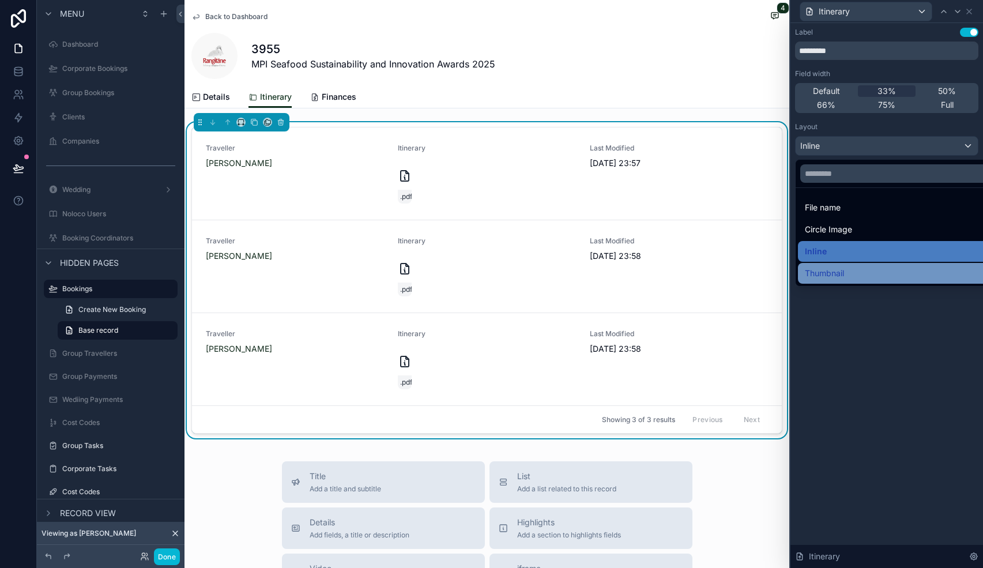
click at [828, 265] on div "Thumbnail" at bounding box center [900, 273] width 204 height 21
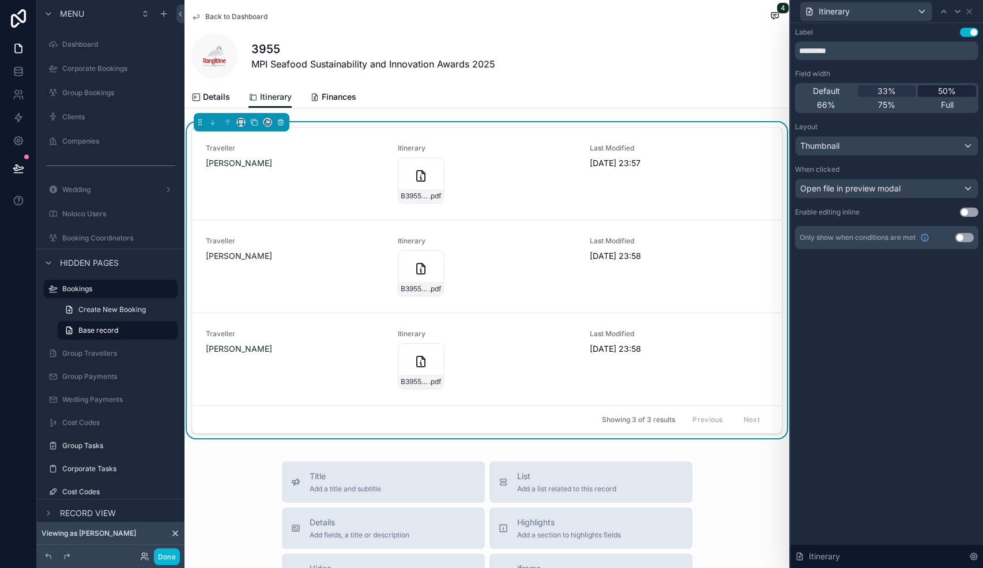
click at [933, 90] on div "50%" at bounding box center [947, 91] width 58 height 12
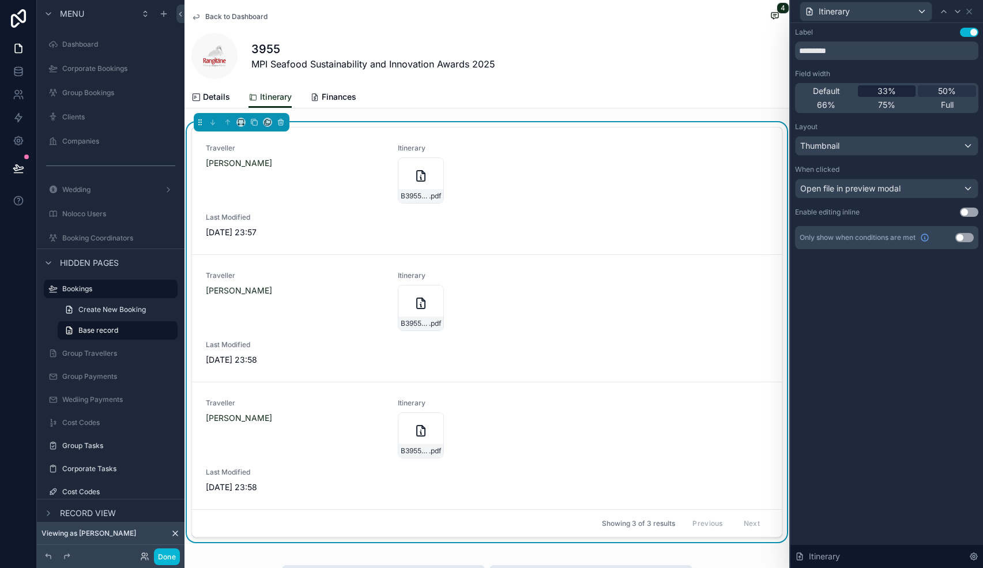
click at [901, 93] on div "33%" at bounding box center [887, 91] width 58 height 12
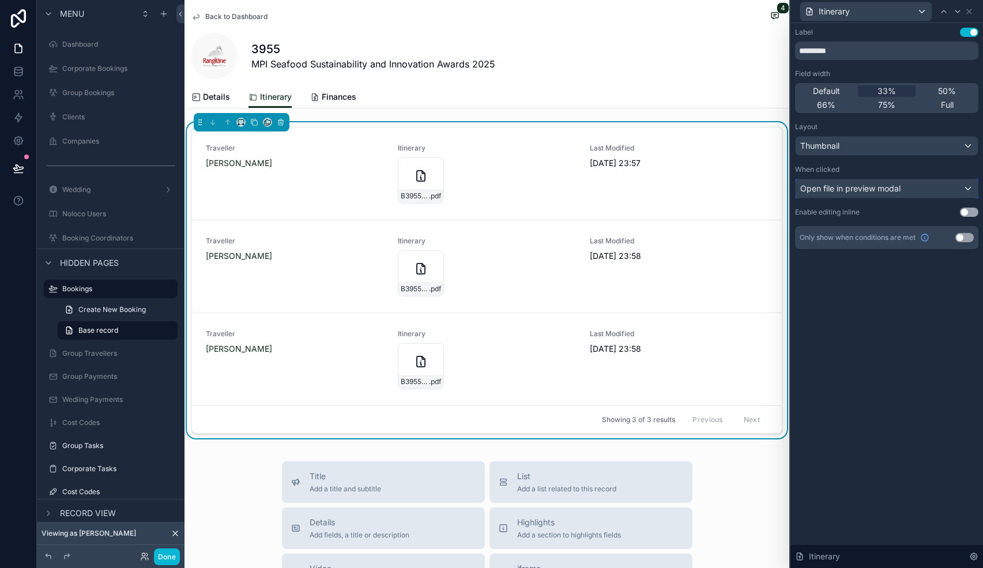
click at [913, 187] on div "Open file in preview modal" at bounding box center [886, 188] width 182 height 18
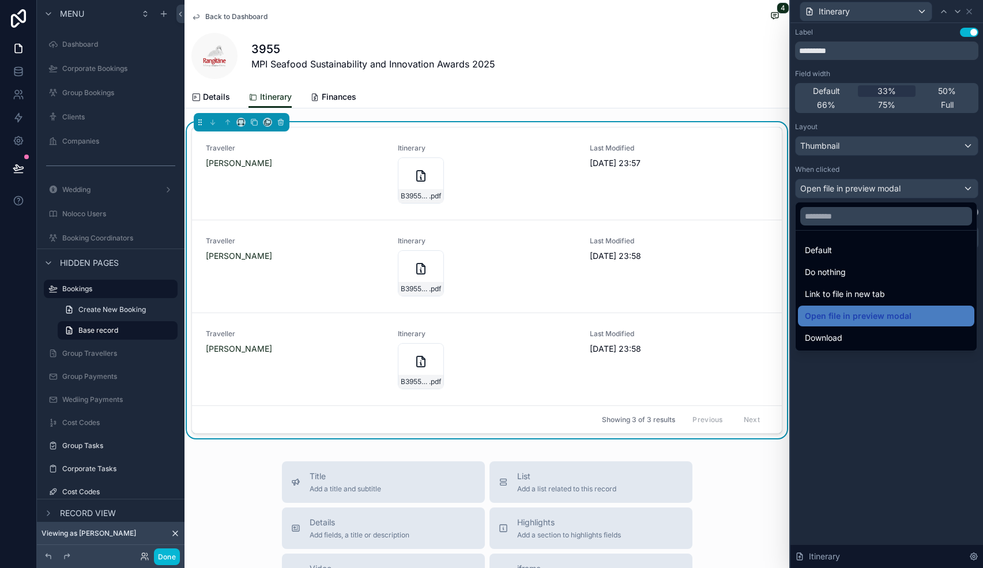
click at [913, 187] on div at bounding box center [886, 284] width 193 height 568
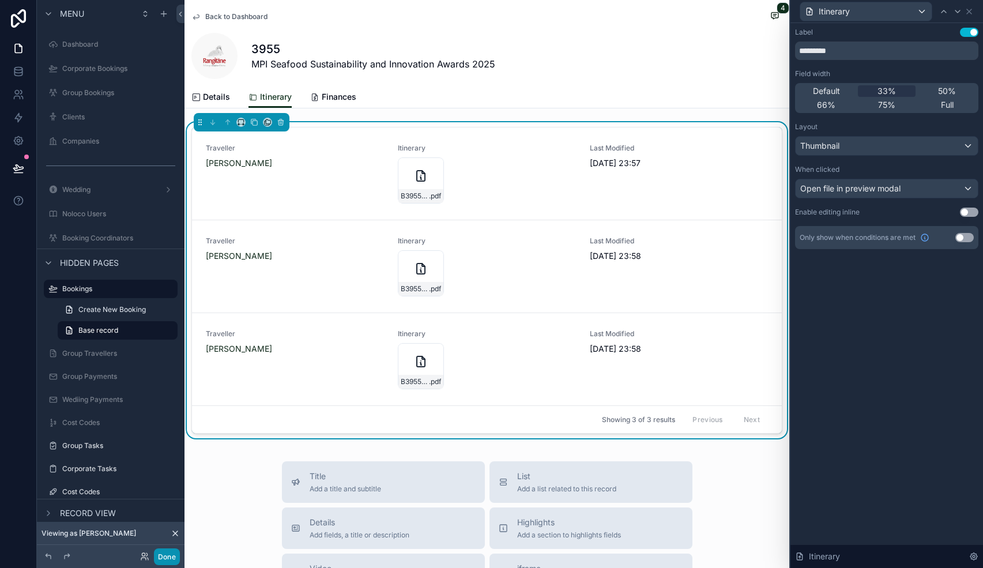
click at [169, 556] on button "Done" at bounding box center [167, 556] width 26 height 17
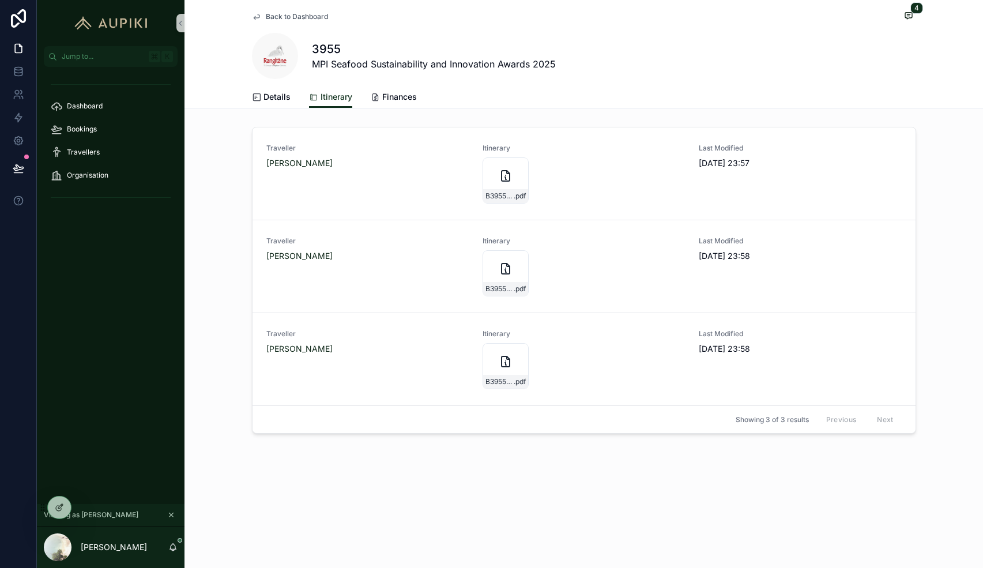
click at [277, 18] on span "Back to Dashboard" at bounding box center [297, 16] width 62 height 9
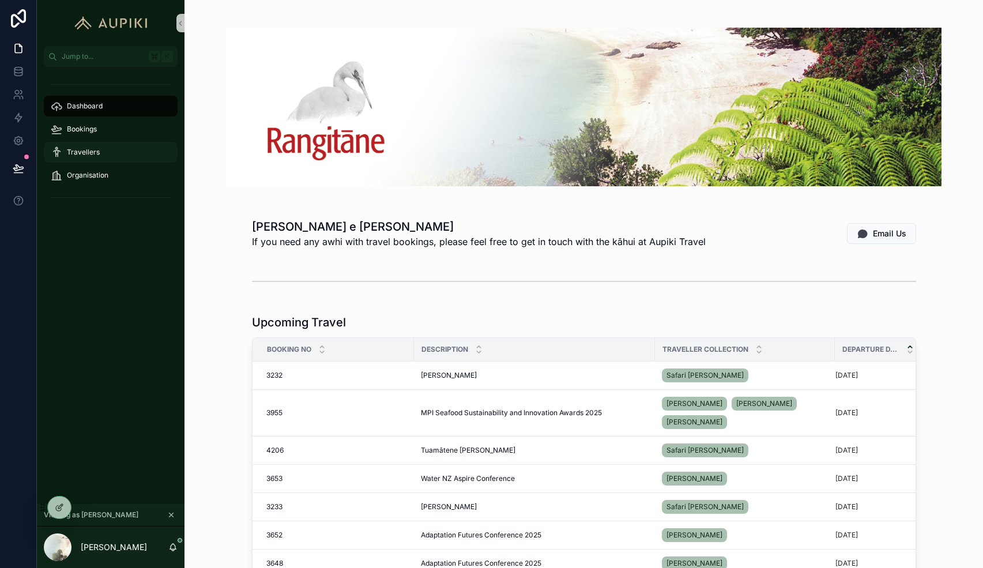
click at [114, 161] on link "Travellers" at bounding box center [111, 152] width 134 height 21
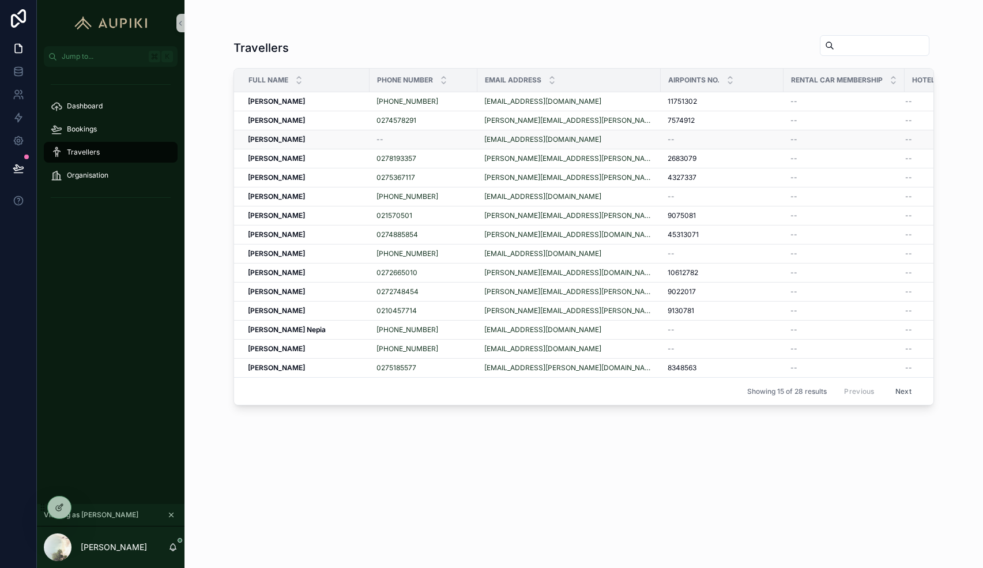
click at [305, 139] on strong "[PERSON_NAME]" at bounding box center [276, 139] width 57 height 9
click at [437, 159] on div "0278193357" at bounding box center [423, 158] width 94 height 9
click at [84, 131] on span "Bookings" at bounding box center [82, 129] width 30 height 9
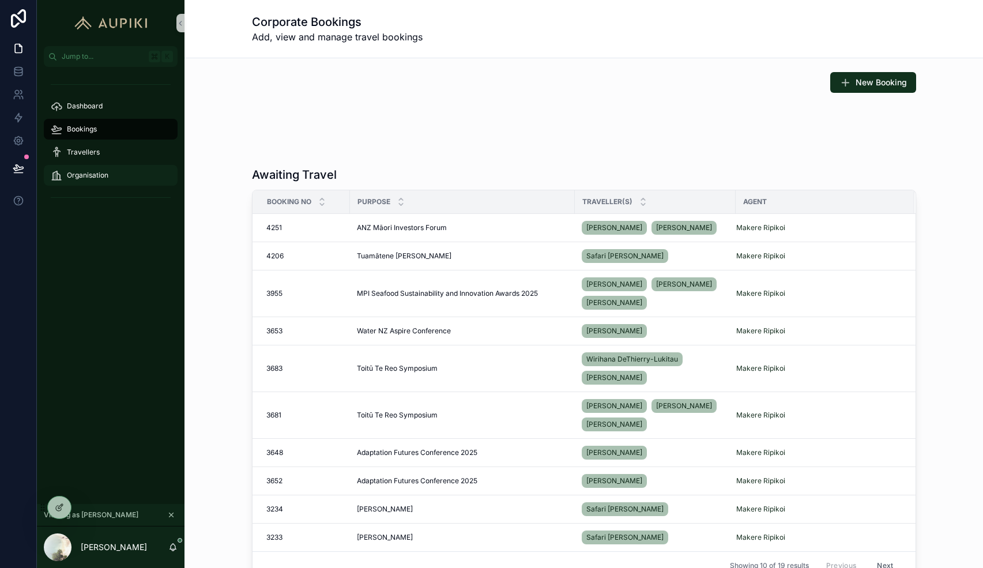
click at [114, 171] on div "Organisation" at bounding box center [111, 175] width 120 height 18
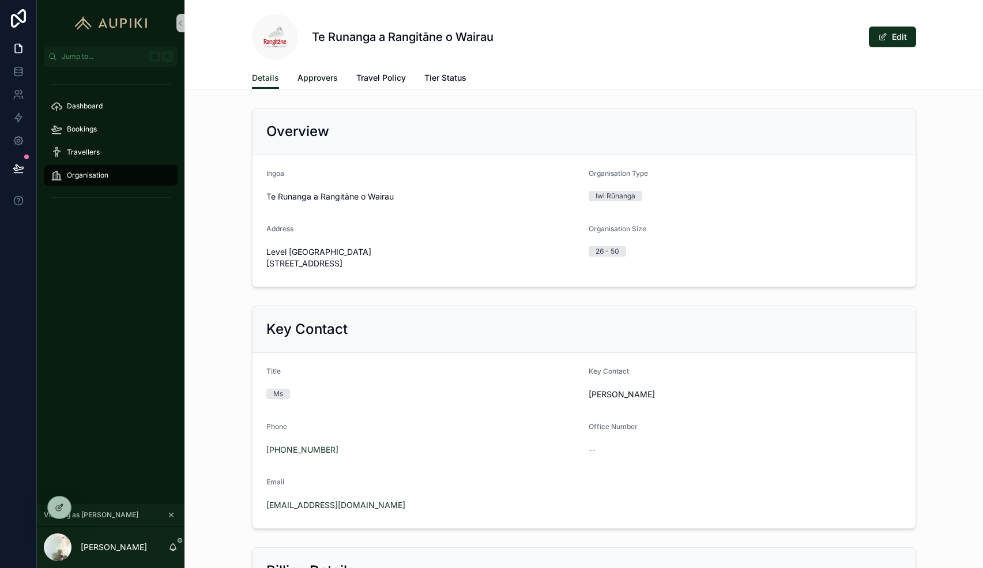
click at [320, 79] on span "Approvers" at bounding box center [317, 78] width 40 height 12
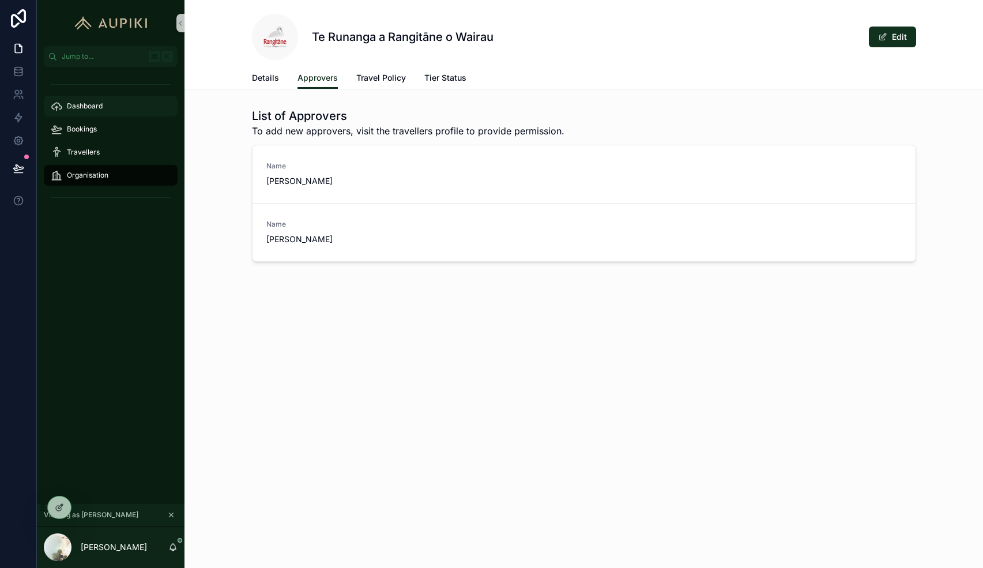
click at [106, 115] on div "Dashboard" at bounding box center [111, 106] width 120 height 18
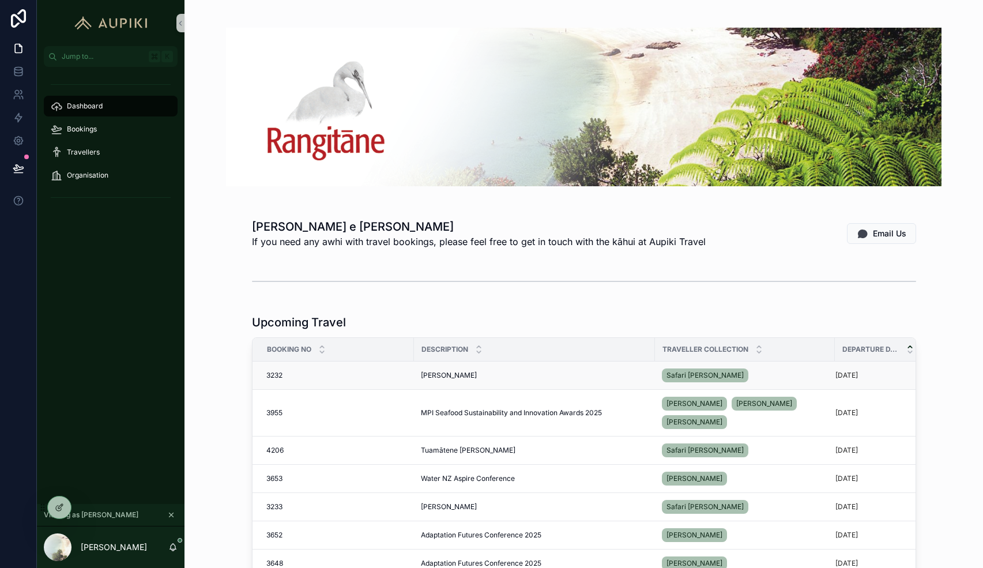
click at [442, 375] on span "[PERSON_NAME]" at bounding box center [449, 375] width 56 height 9
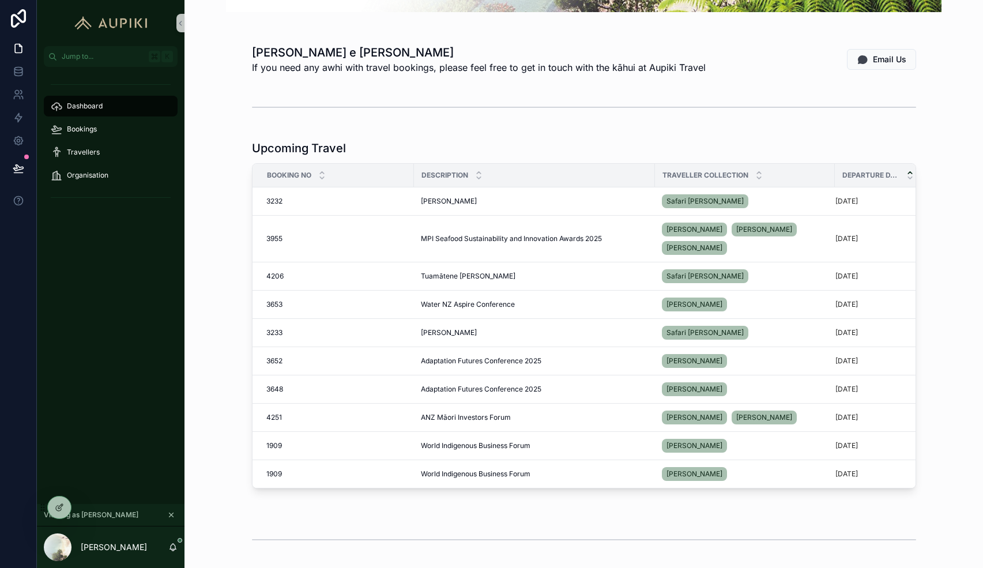
scroll to position [416, 0]
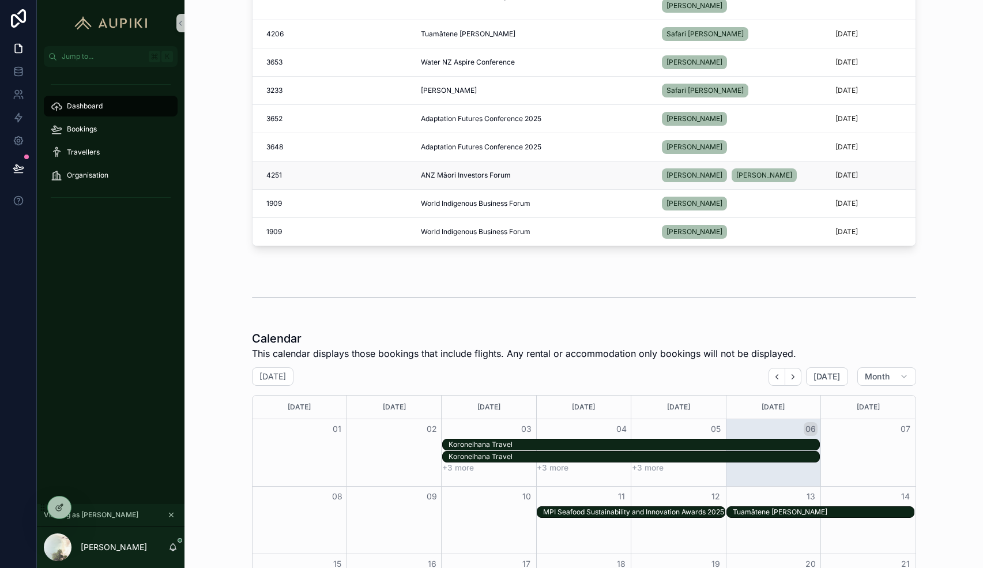
click at [481, 176] on span "ANZ Māori Investors Forum" at bounding box center [466, 175] width 90 height 9
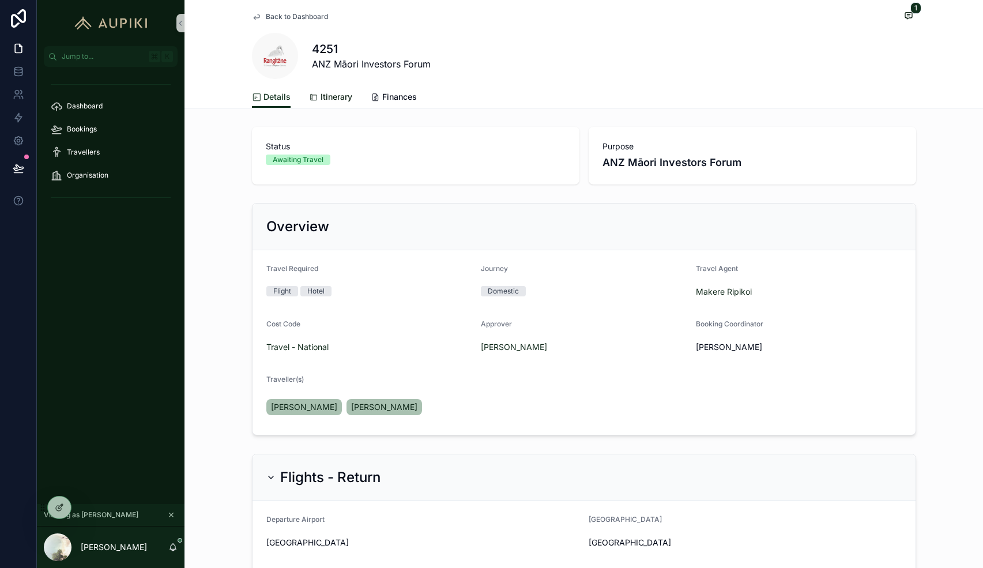
click at [333, 92] on span "Itinerary" at bounding box center [336, 97] width 32 height 12
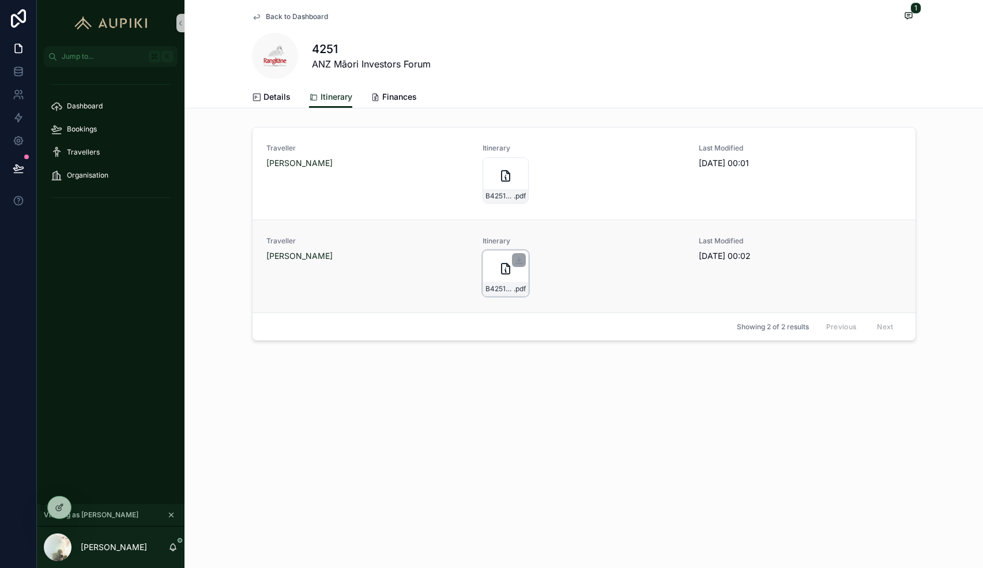
click at [505, 266] on icon "scrollable content" at bounding box center [506, 269] width 14 height 14
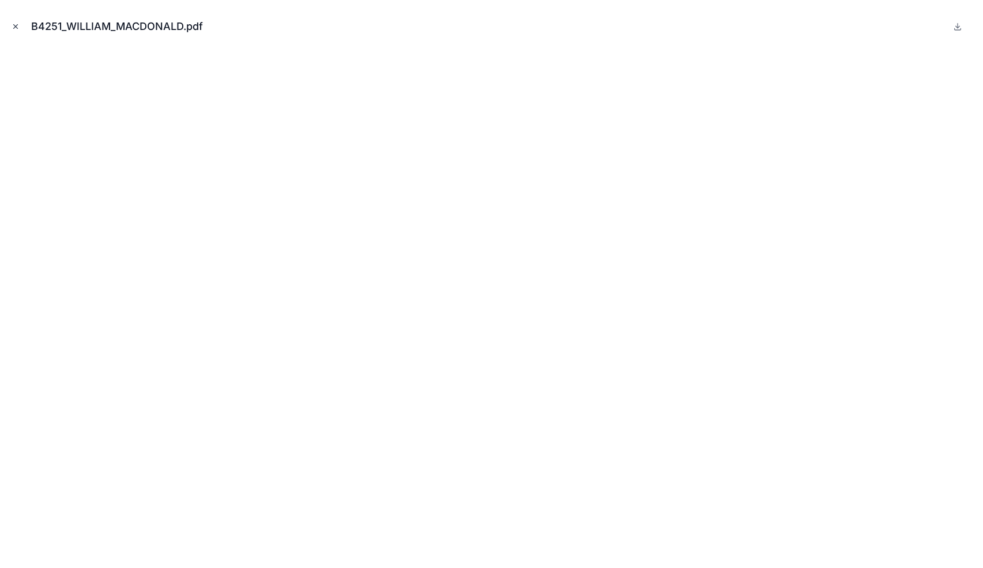
click at [16, 23] on icon "Close modal" at bounding box center [16, 26] width 8 height 8
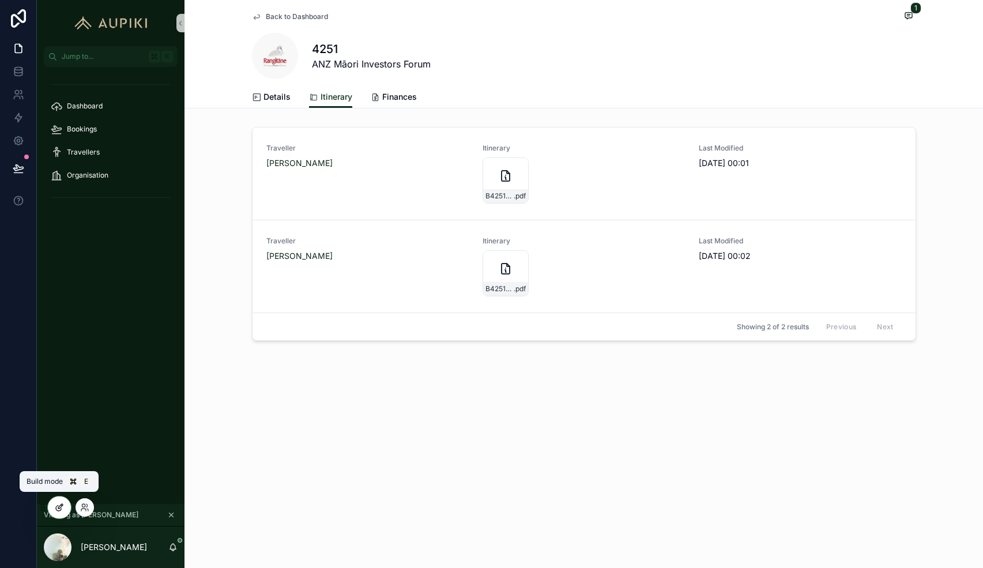
click at [65, 506] on div at bounding box center [59, 507] width 23 height 22
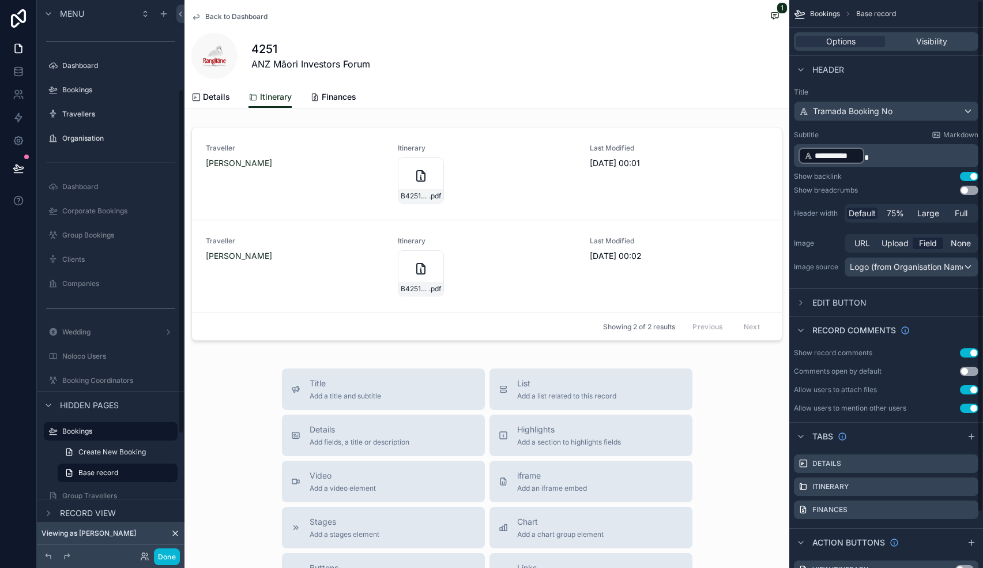
scroll to position [142, 0]
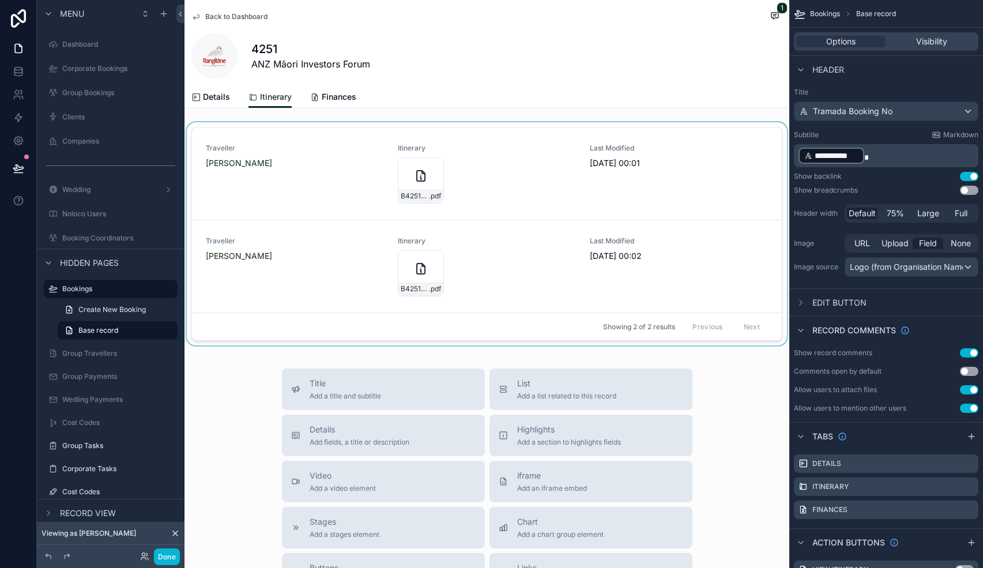
click at [721, 170] on div "scrollable content" at bounding box center [486, 236] width 605 height 228
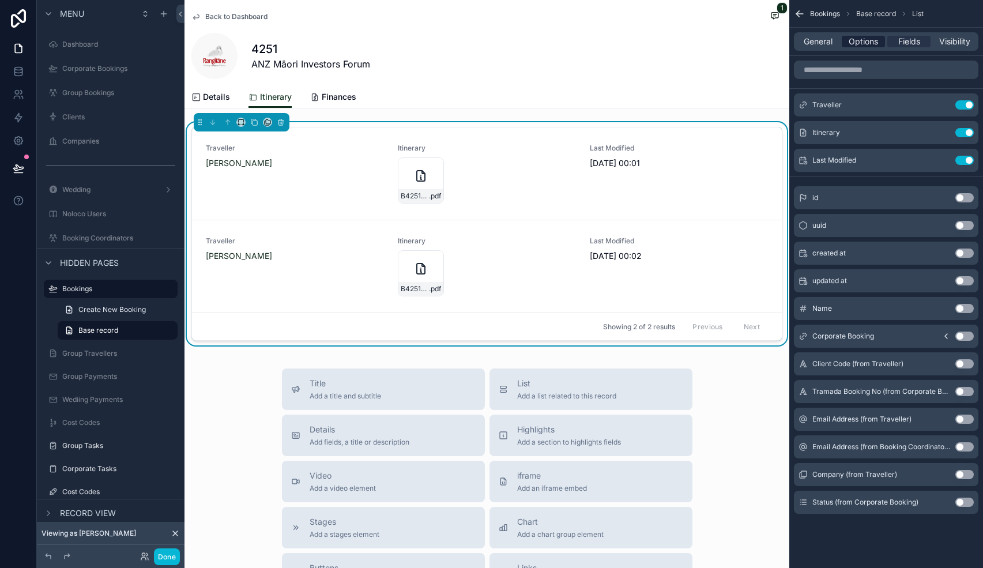
click at [864, 39] on span "Options" at bounding box center [862, 42] width 29 height 12
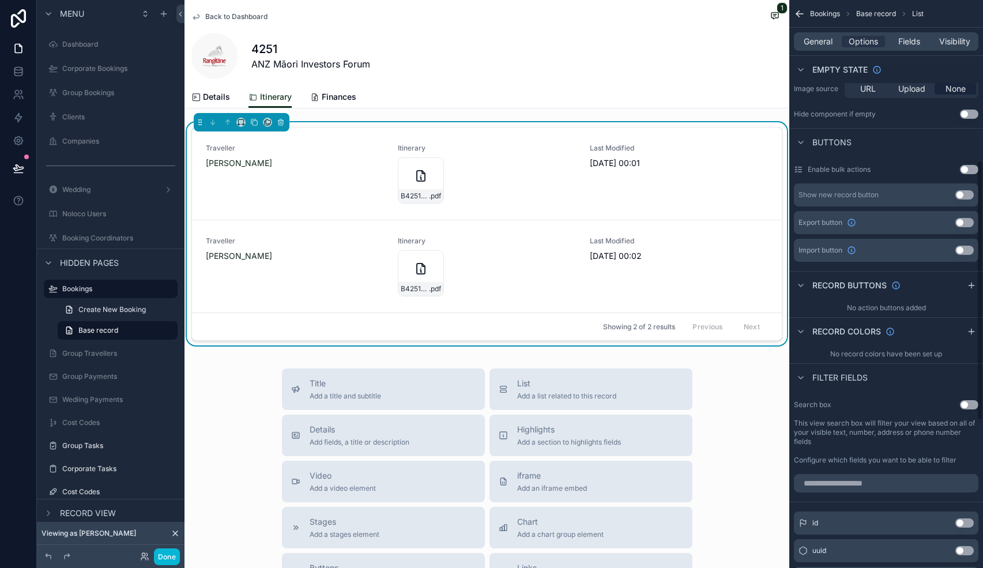
scroll to position [350, 0]
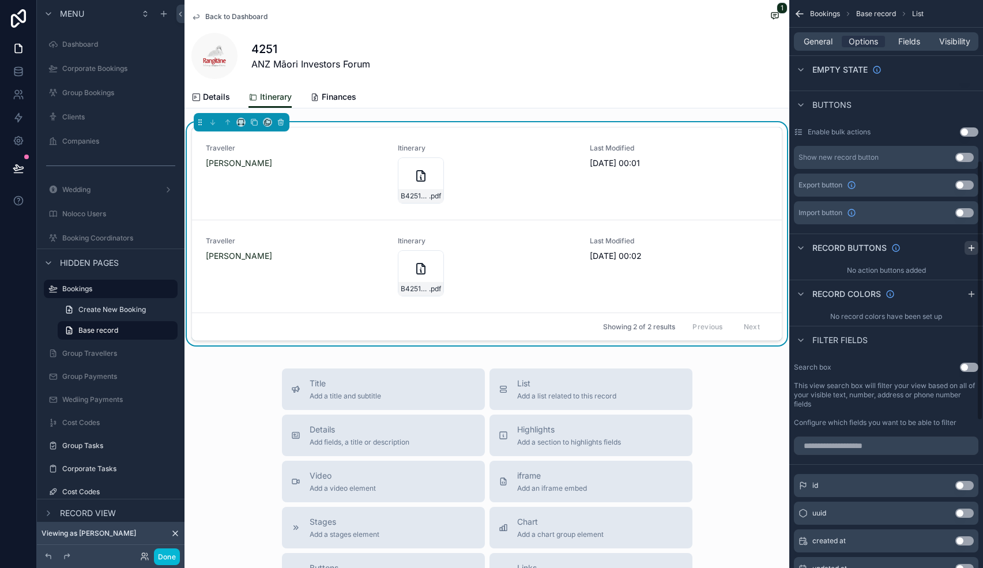
click at [971, 250] on icon "scrollable content" at bounding box center [971, 247] width 9 height 9
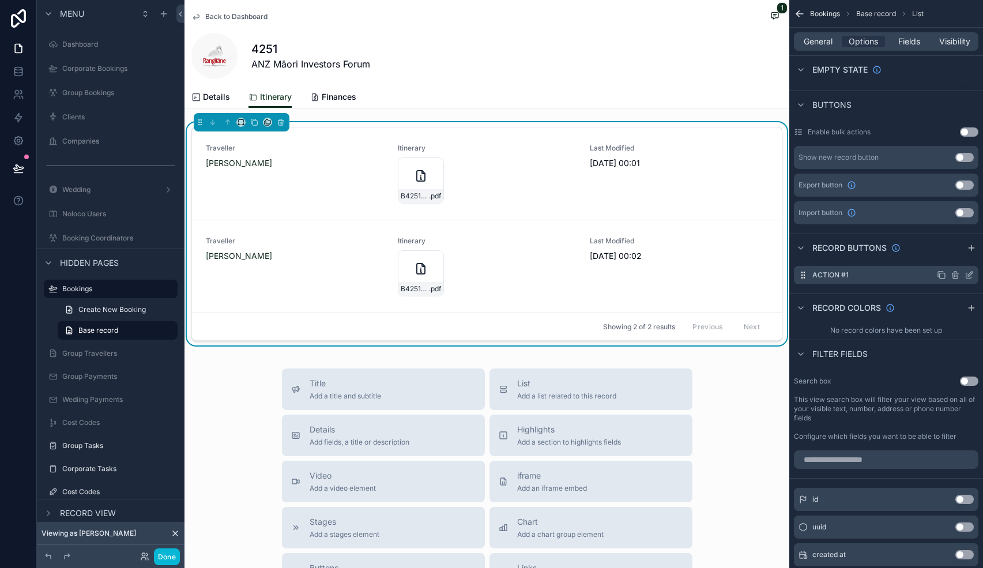
click at [965, 274] on icon "scrollable content" at bounding box center [968, 274] width 9 height 9
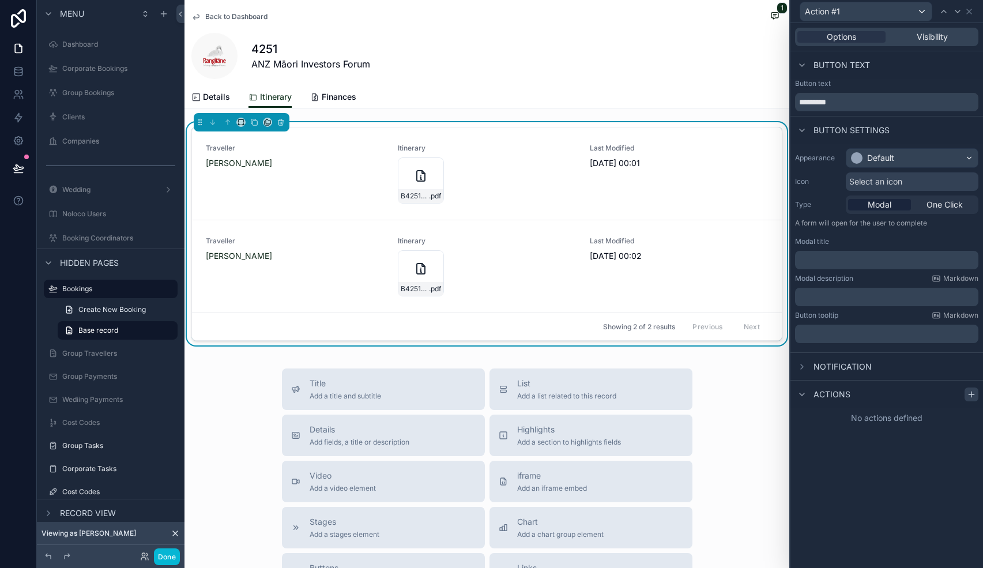
click at [970, 397] on icon at bounding box center [971, 394] width 9 height 9
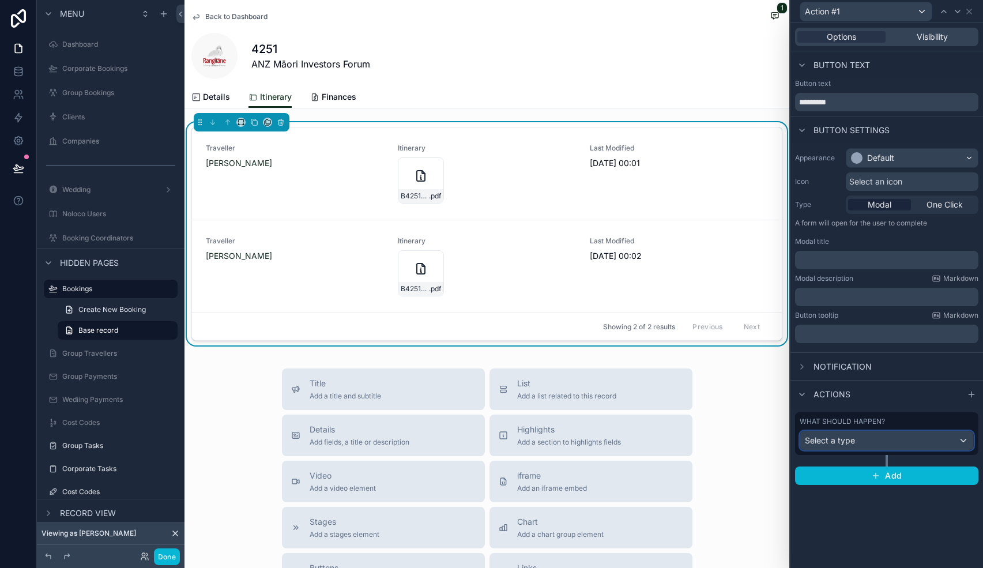
click at [866, 435] on div "Select a type" at bounding box center [886, 440] width 173 height 18
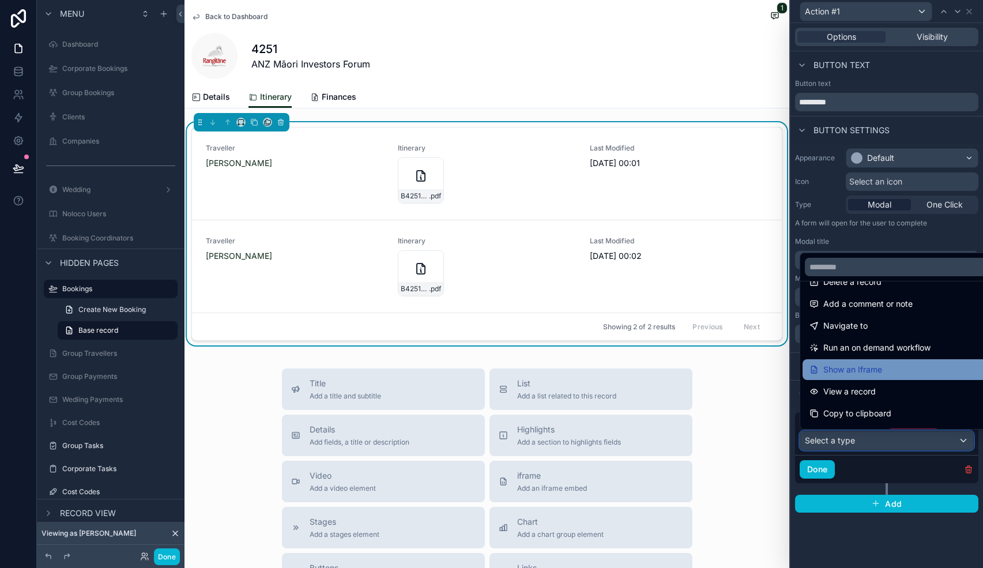
scroll to position [77, 0]
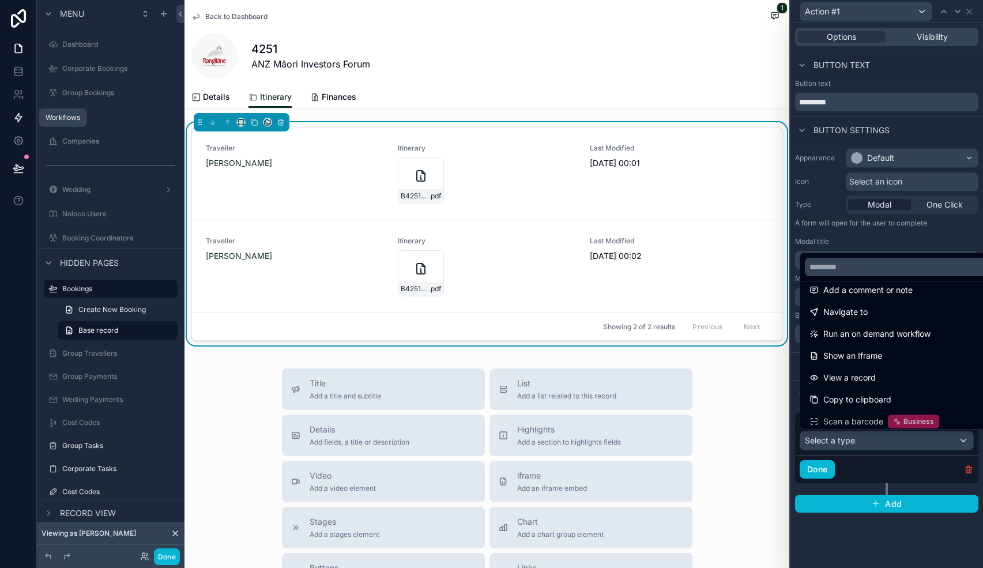
click at [21, 118] on icon at bounding box center [18, 118] width 7 height 9
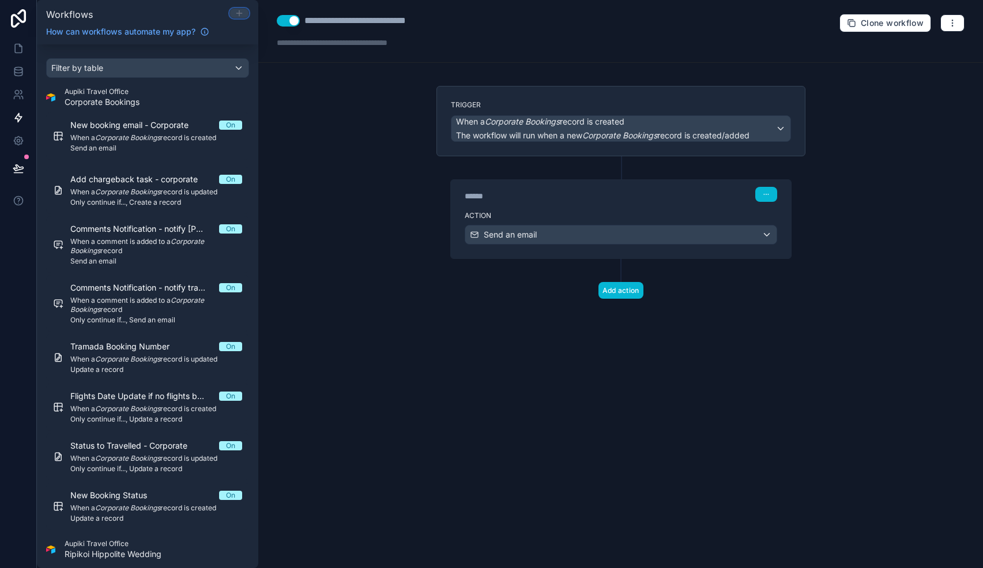
click at [239, 13] on icon at bounding box center [238, 13] width 5 height 0
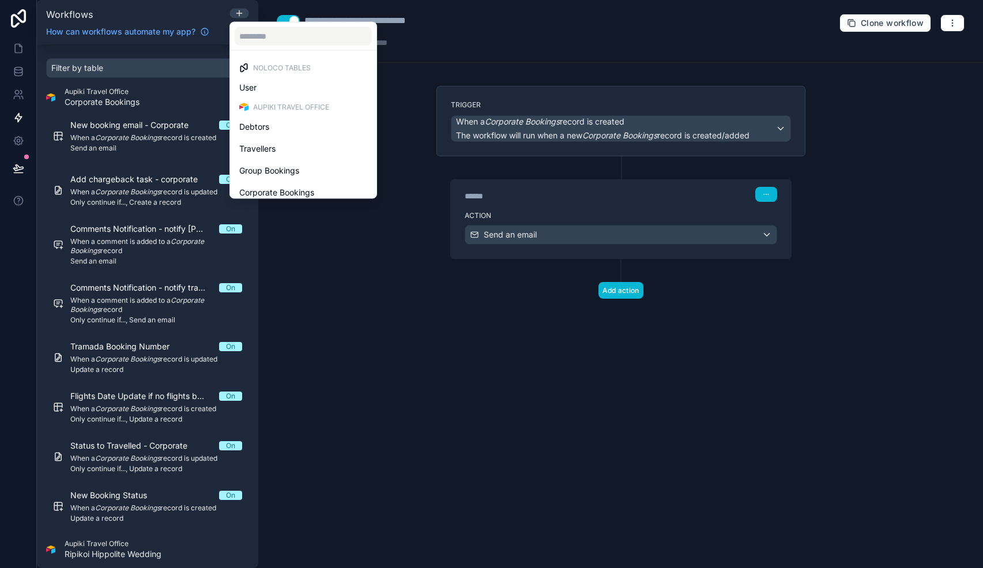
click at [375, 297] on div at bounding box center [491, 284] width 983 height 568
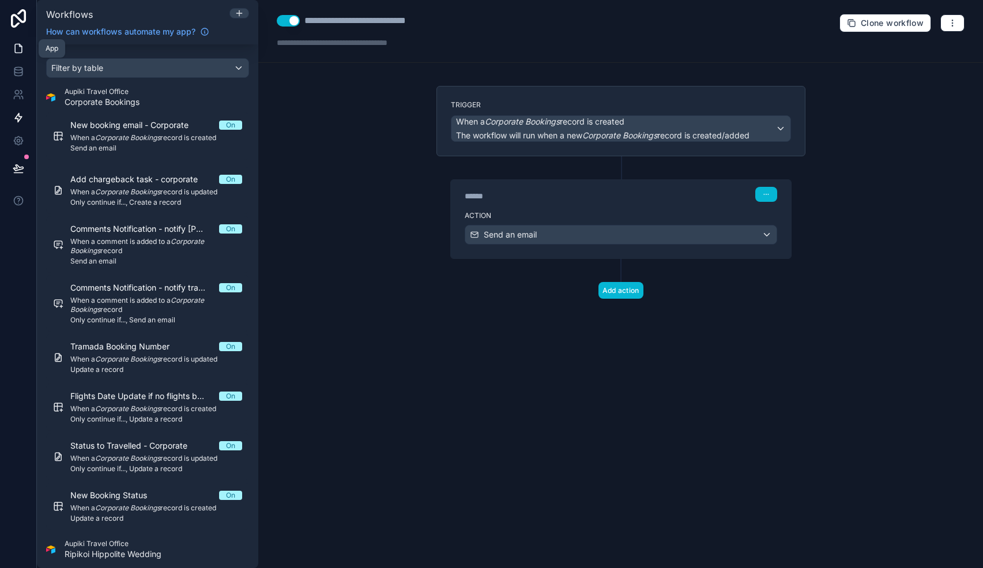
click at [21, 45] on icon at bounding box center [19, 49] width 12 height 12
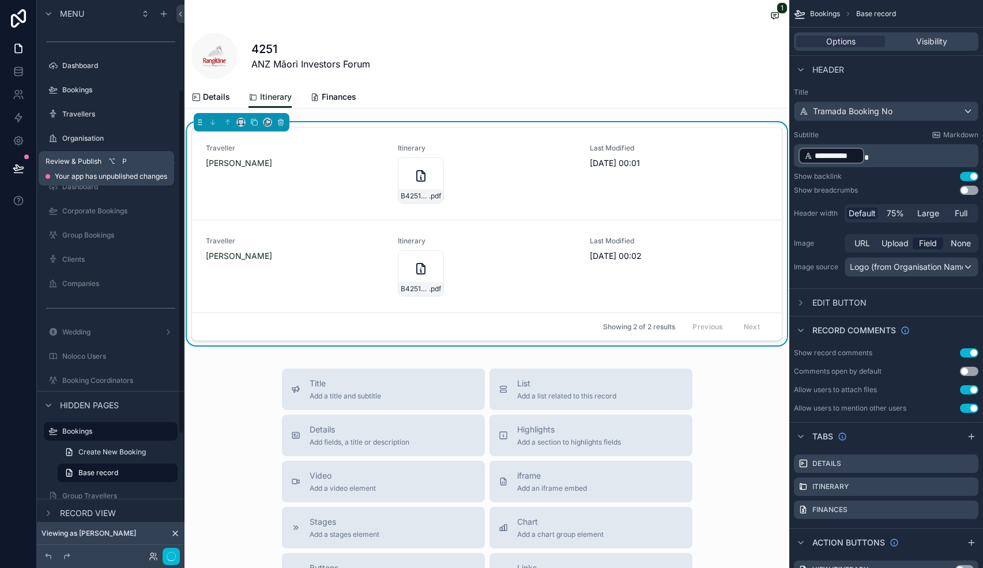
scroll to position [142, 0]
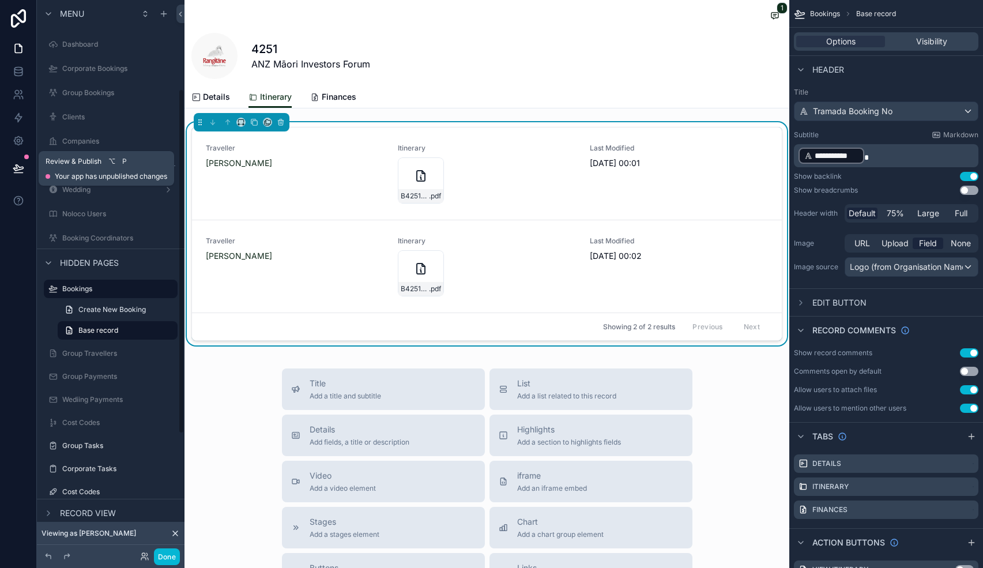
click at [24, 165] on button at bounding box center [18, 168] width 25 height 32
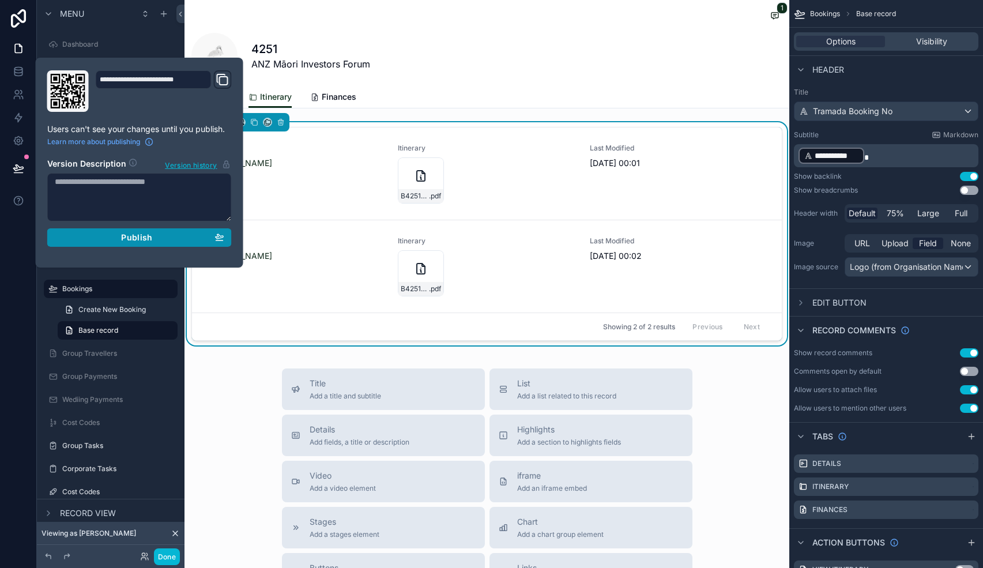
click at [127, 240] on span "Publish" at bounding box center [136, 237] width 31 height 10
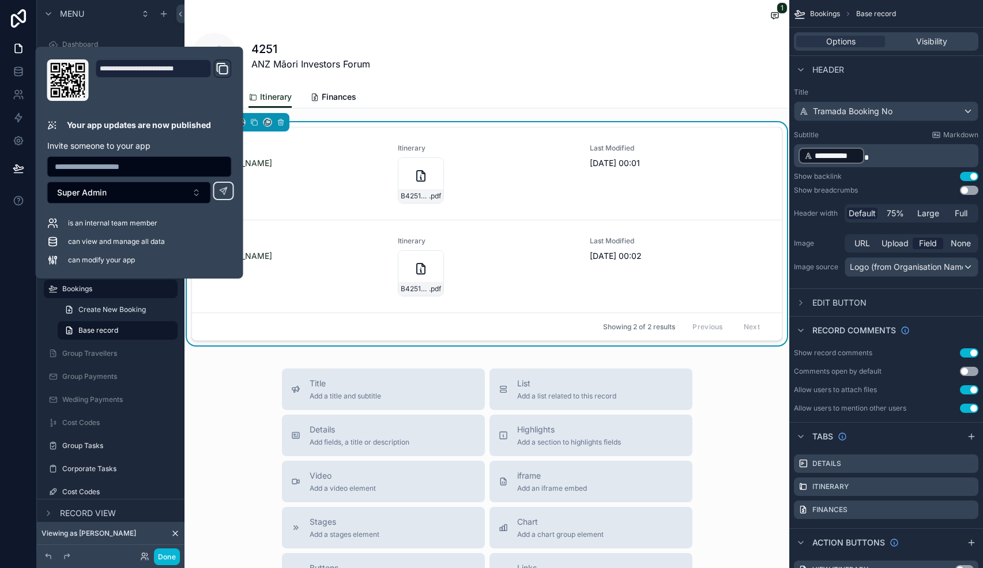
click at [246, 435] on div "Title Add a title and subtitle List Add a list related to this record Details A…" at bounding box center [486, 573] width 605 height 410
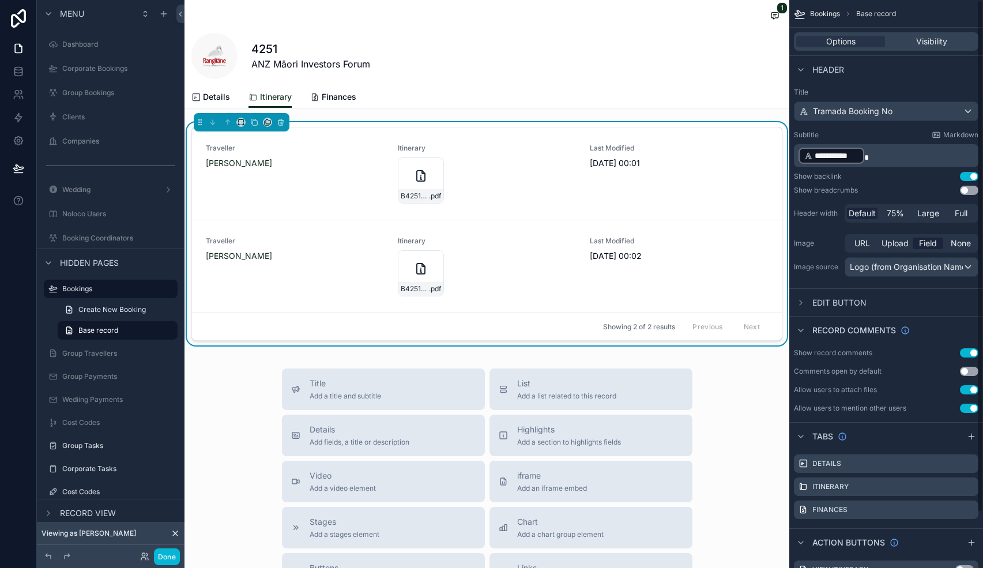
scroll to position [62, 0]
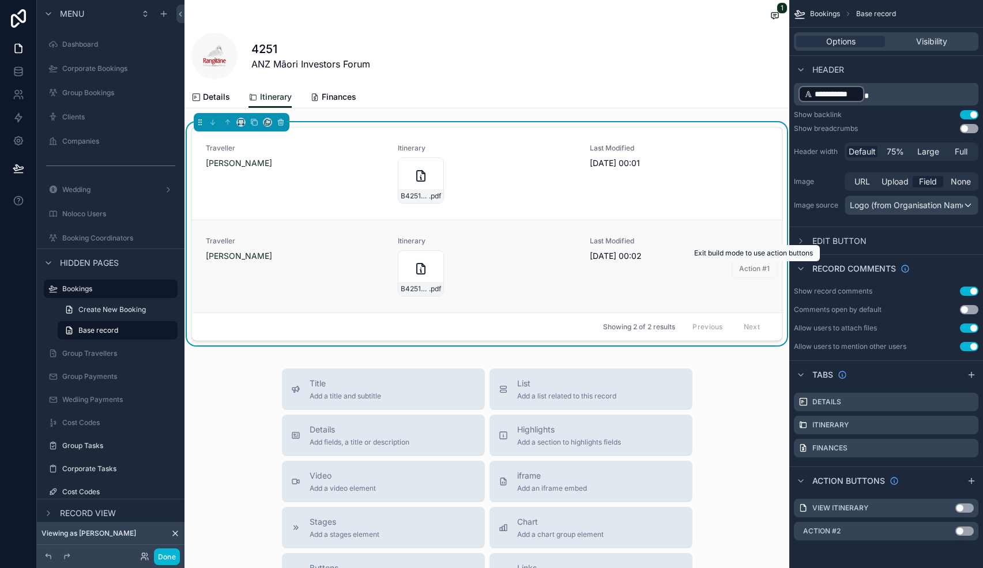
click at [759, 269] on span "Action #1" at bounding box center [754, 268] width 46 height 10
click at [931, 531] on icon "scrollable content" at bounding box center [931, 530] width 9 height 9
click at [948, 513] on icon at bounding box center [950, 513] width 5 height 5
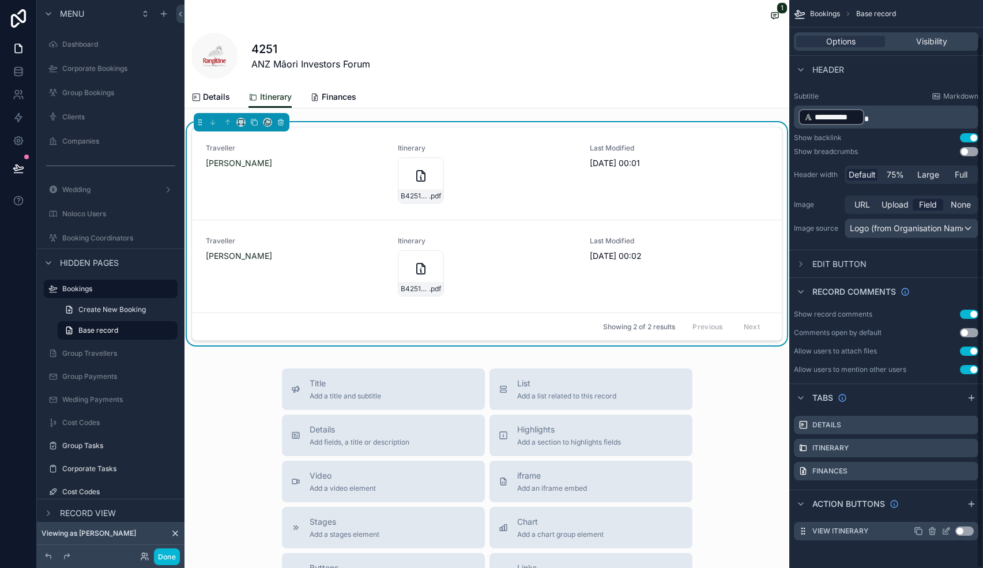
scroll to position [39, 0]
click at [932, 532] on icon "scrollable content" at bounding box center [931, 530] width 9 height 9
click at [948, 516] on icon at bounding box center [950, 512] width 9 height 9
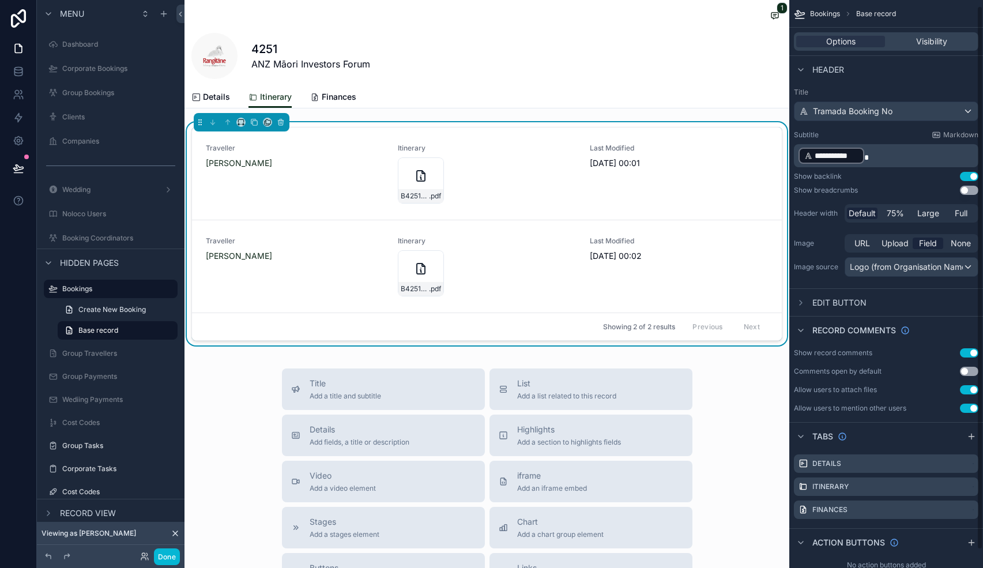
scroll to position [25, 0]
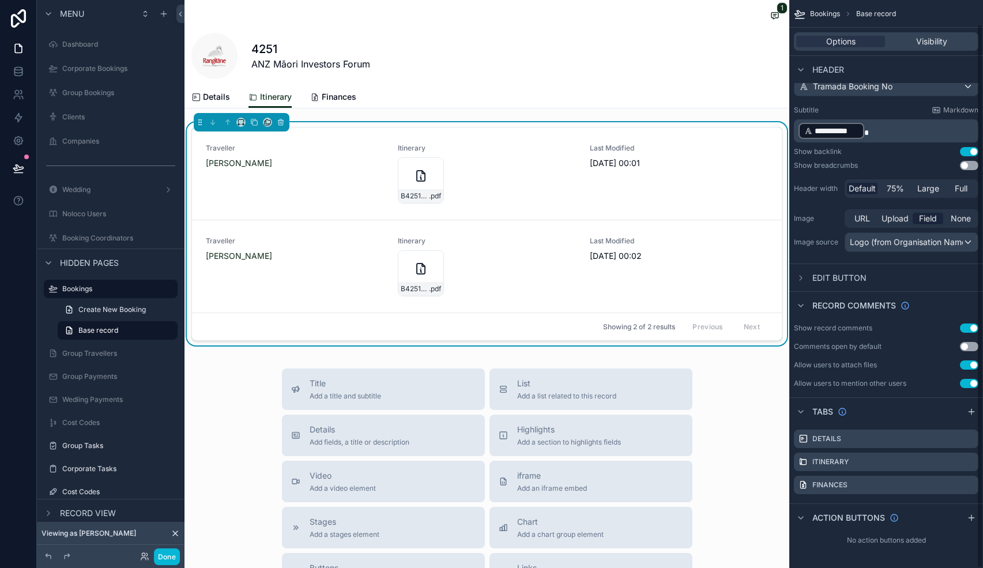
click at [723, 410] on div "Title Add a title and subtitle List Add a list related to this record Details A…" at bounding box center [486, 573] width 605 height 410
click at [551, 315] on div "Showing 2 of 2 results Previous Next" at bounding box center [487, 326] width 590 height 28
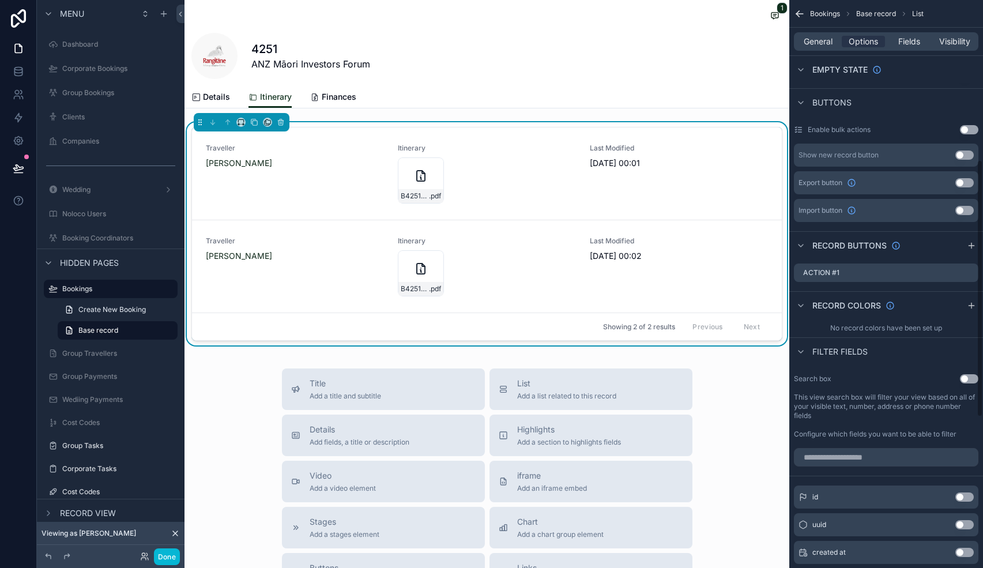
scroll to position [353, 0]
click at [956, 270] on icon "scrollable content" at bounding box center [954, 271] width 9 height 9
click at [950, 256] on icon at bounding box center [950, 253] width 9 height 9
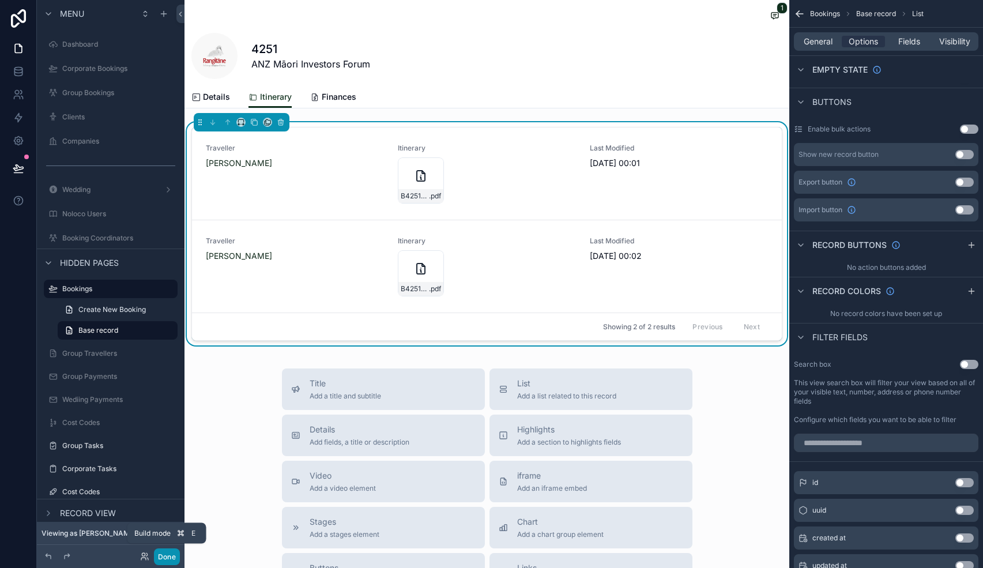
click at [171, 552] on button "Done" at bounding box center [167, 556] width 26 height 17
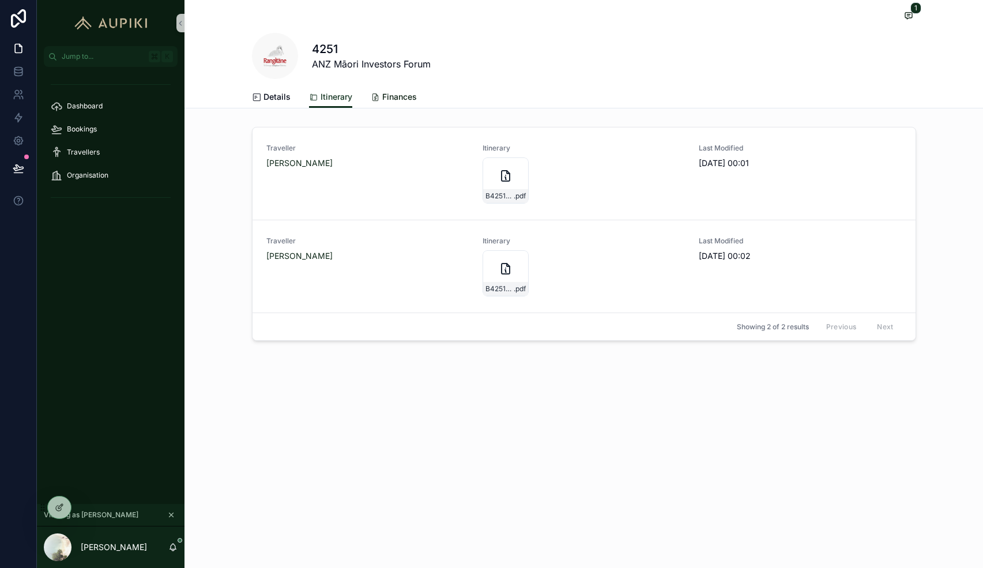
click at [409, 94] on span "Finances" at bounding box center [399, 97] width 35 height 12
